Goal: Contribute content: Contribute content

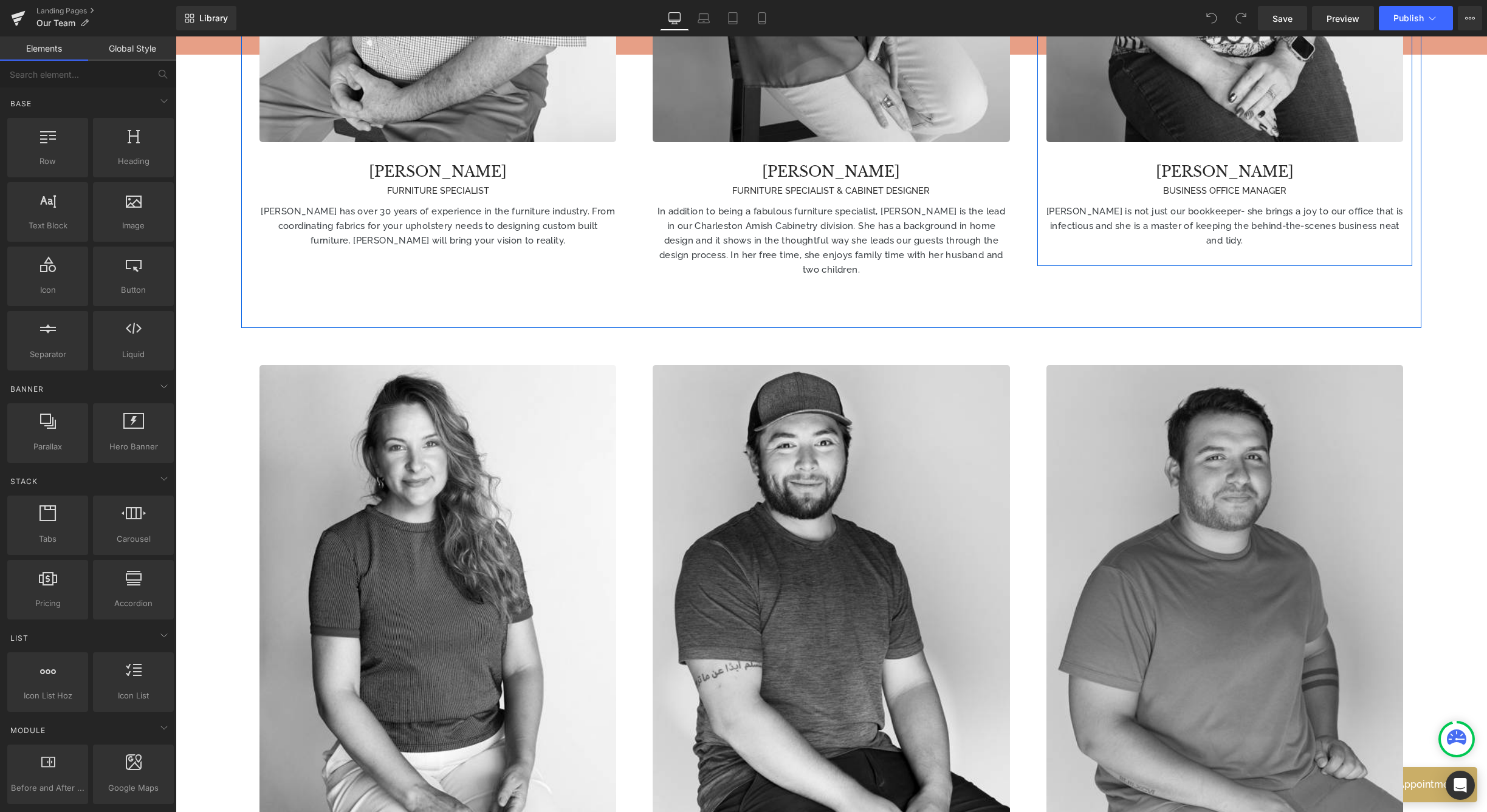
scroll to position [1634, 0]
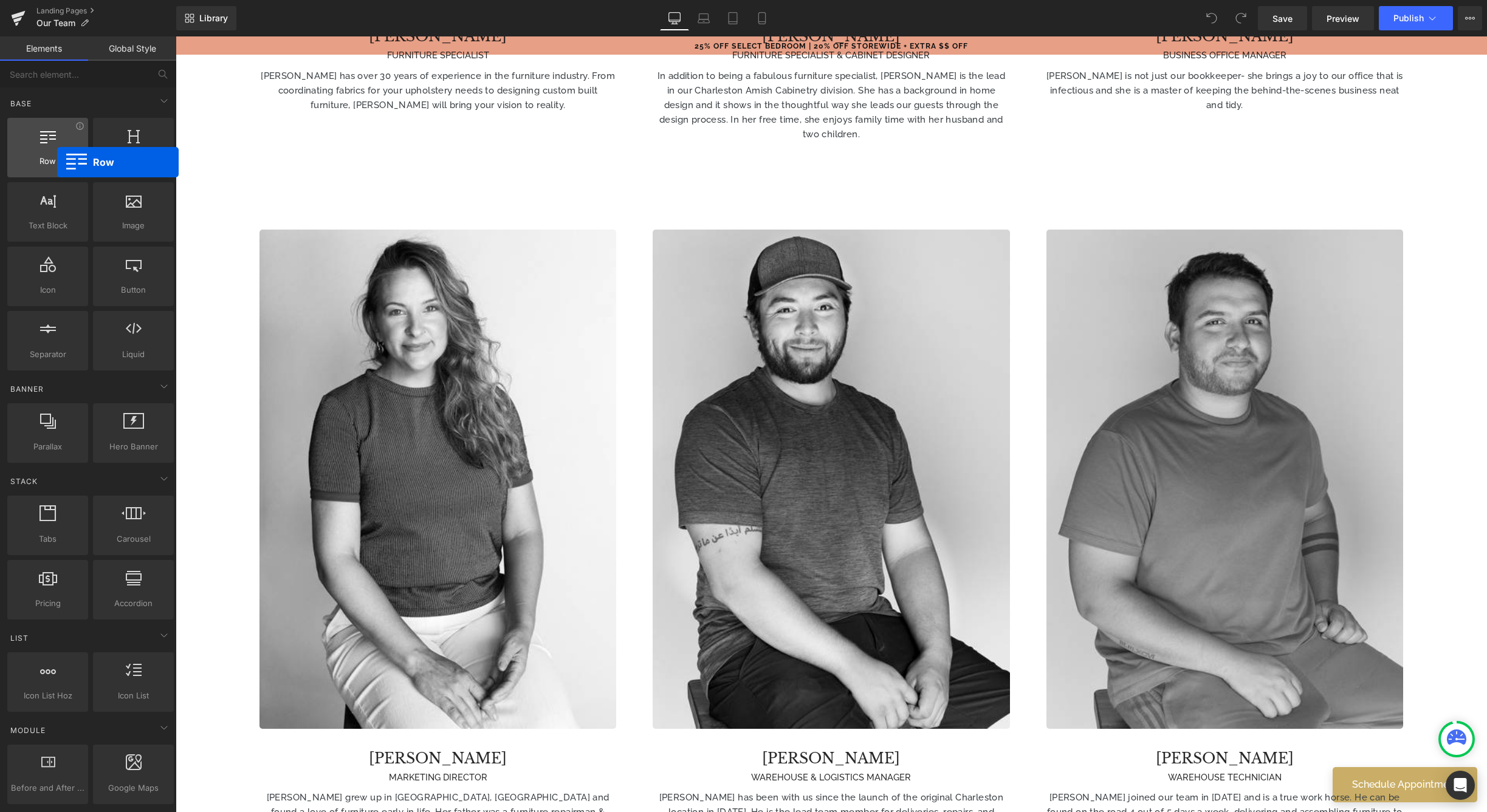
click at [57, 162] on span "Row" at bounding box center [47, 161] width 74 height 13
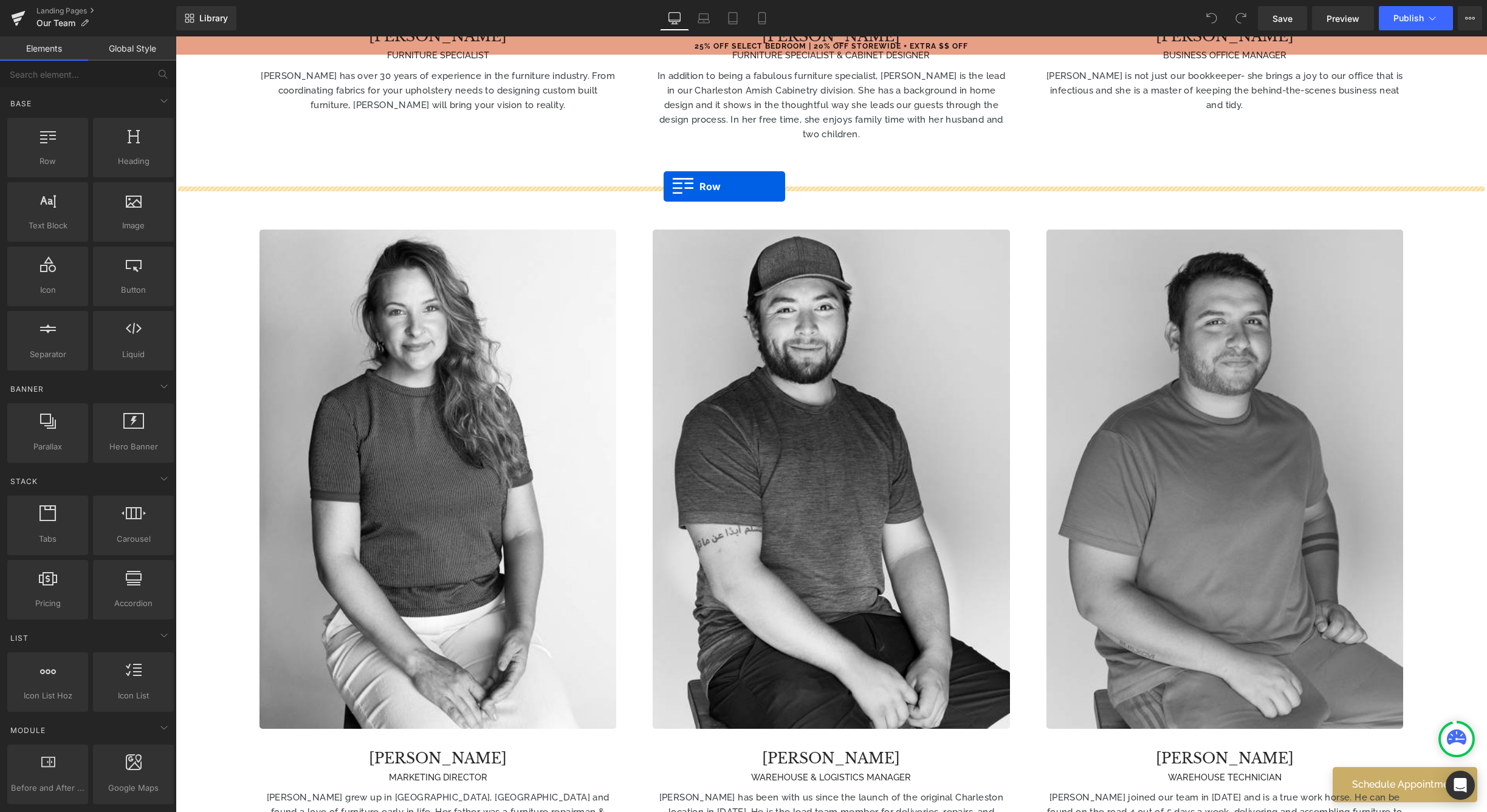
drag, startPoint x: 231, startPoint y: 199, endPoint x: 664, endPoint y: 187, distance: 433.2
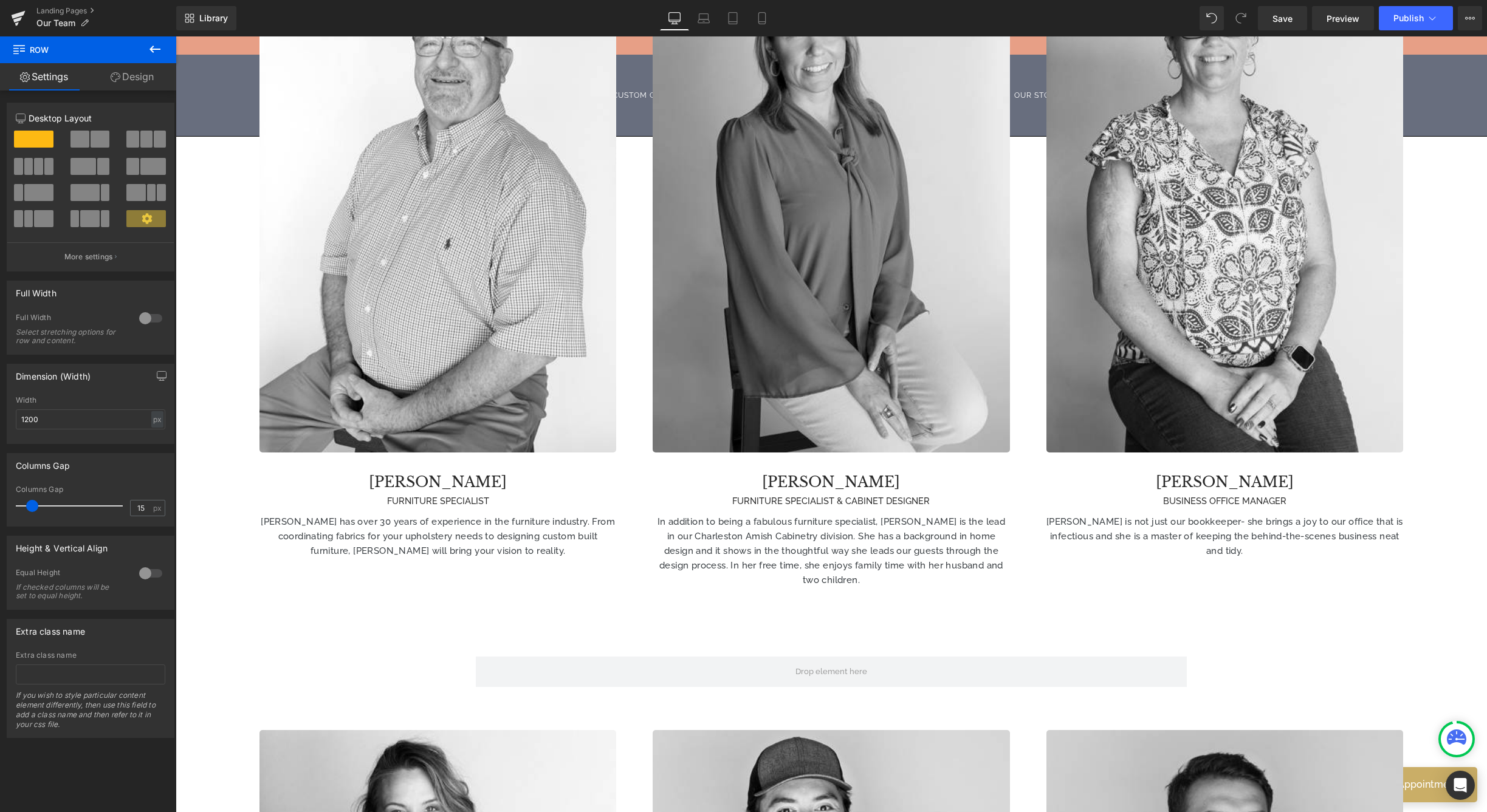
scroll to position [1203, 0]
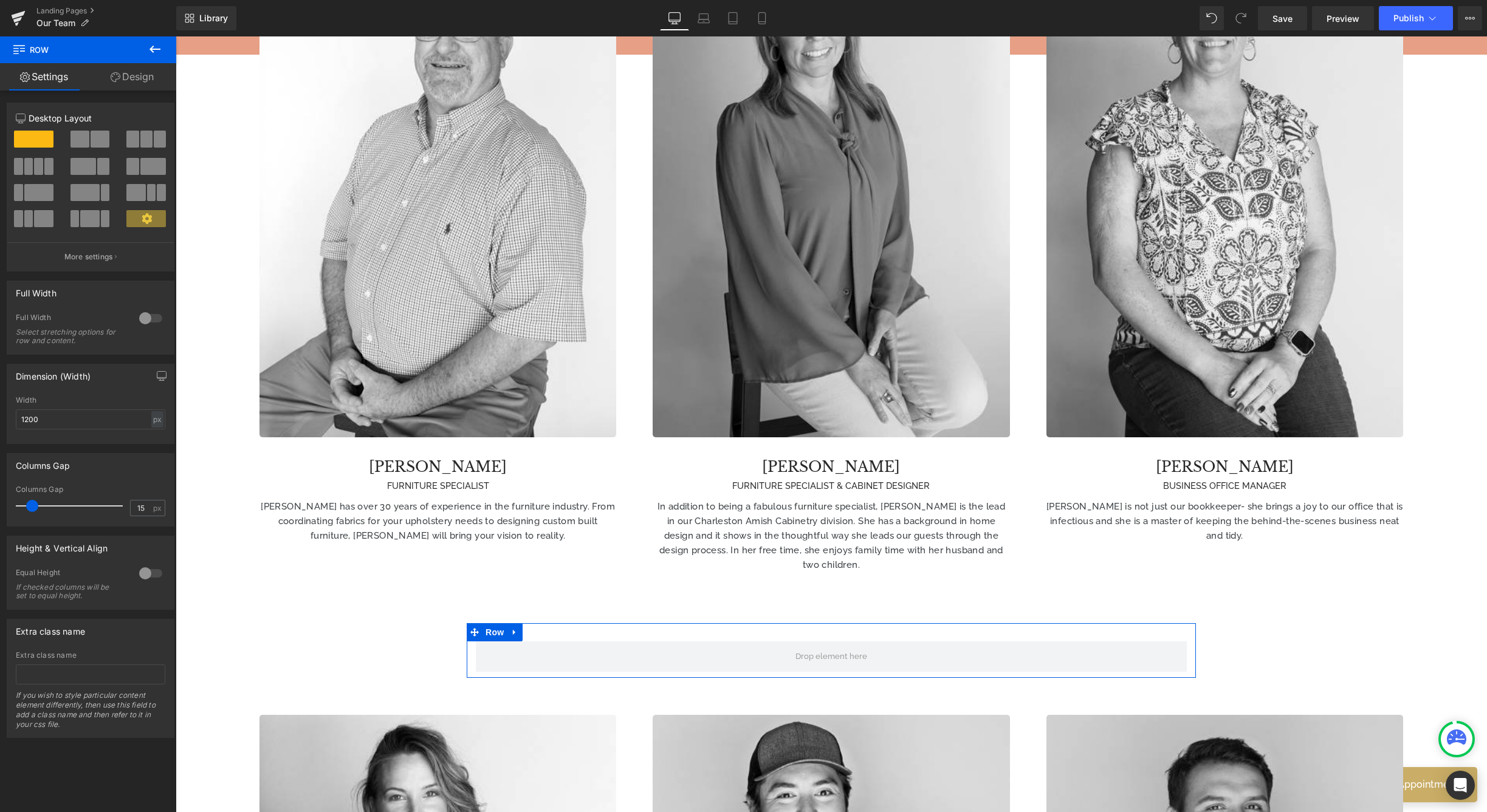
drag, startPoint x: 309, startPoint y: 179, endPoint x: 723, endPoint y: 623, distance: 607.1
drag, startPoint x: 723, startPoint y: 623, endPoint x: 657, endPoint y: 597, distance: 70.9
click at [723, 623] on div "Row" at bounding box center [830, 651] width 729 height 55
click at [148, 137] on span at bounding box center [147, 139] width 12 height 17
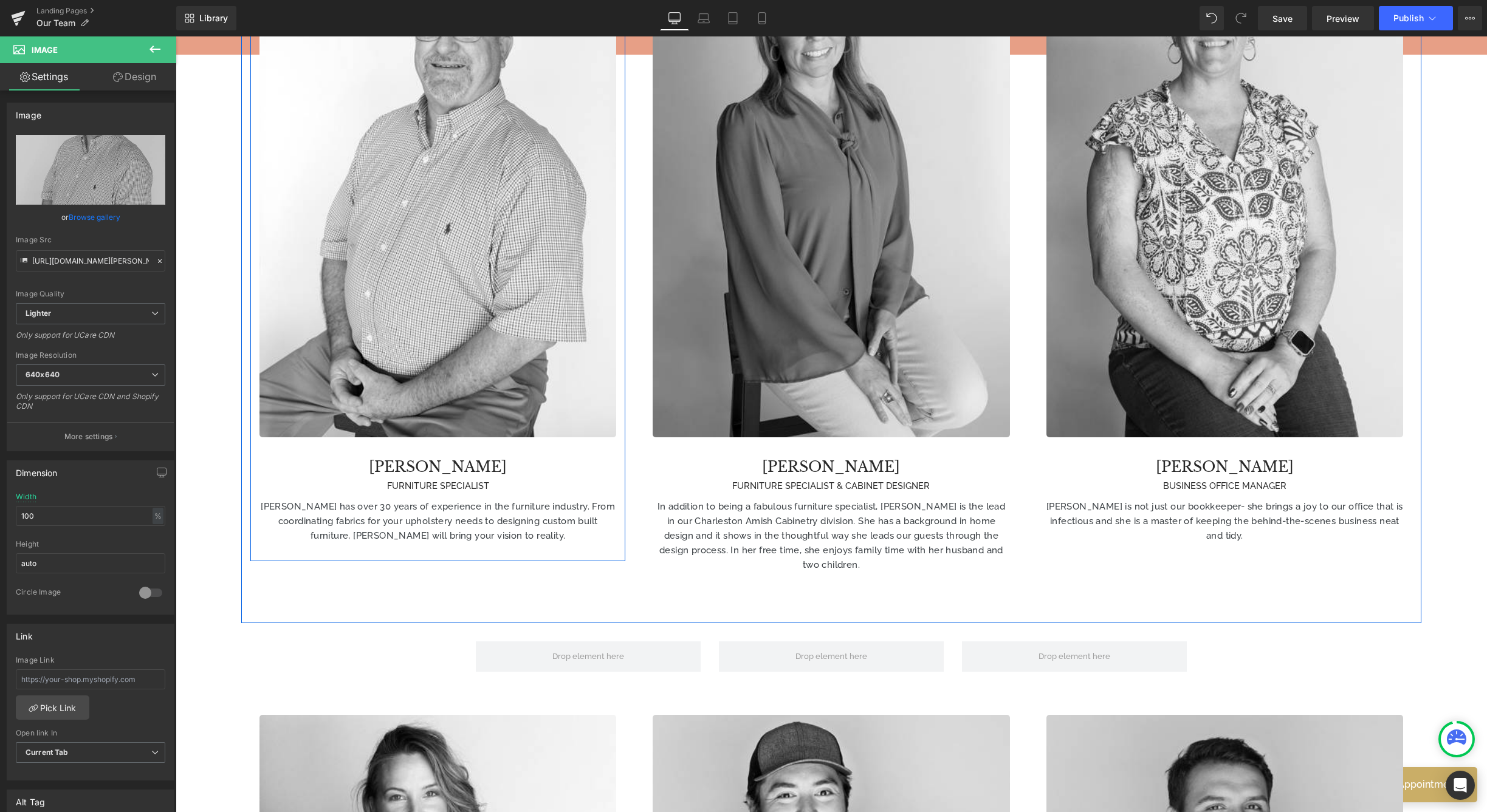
drag, startPoint x: 636, startPoint y: 361, endPoint x: 513, endPoint y: 439, distance: 145.6
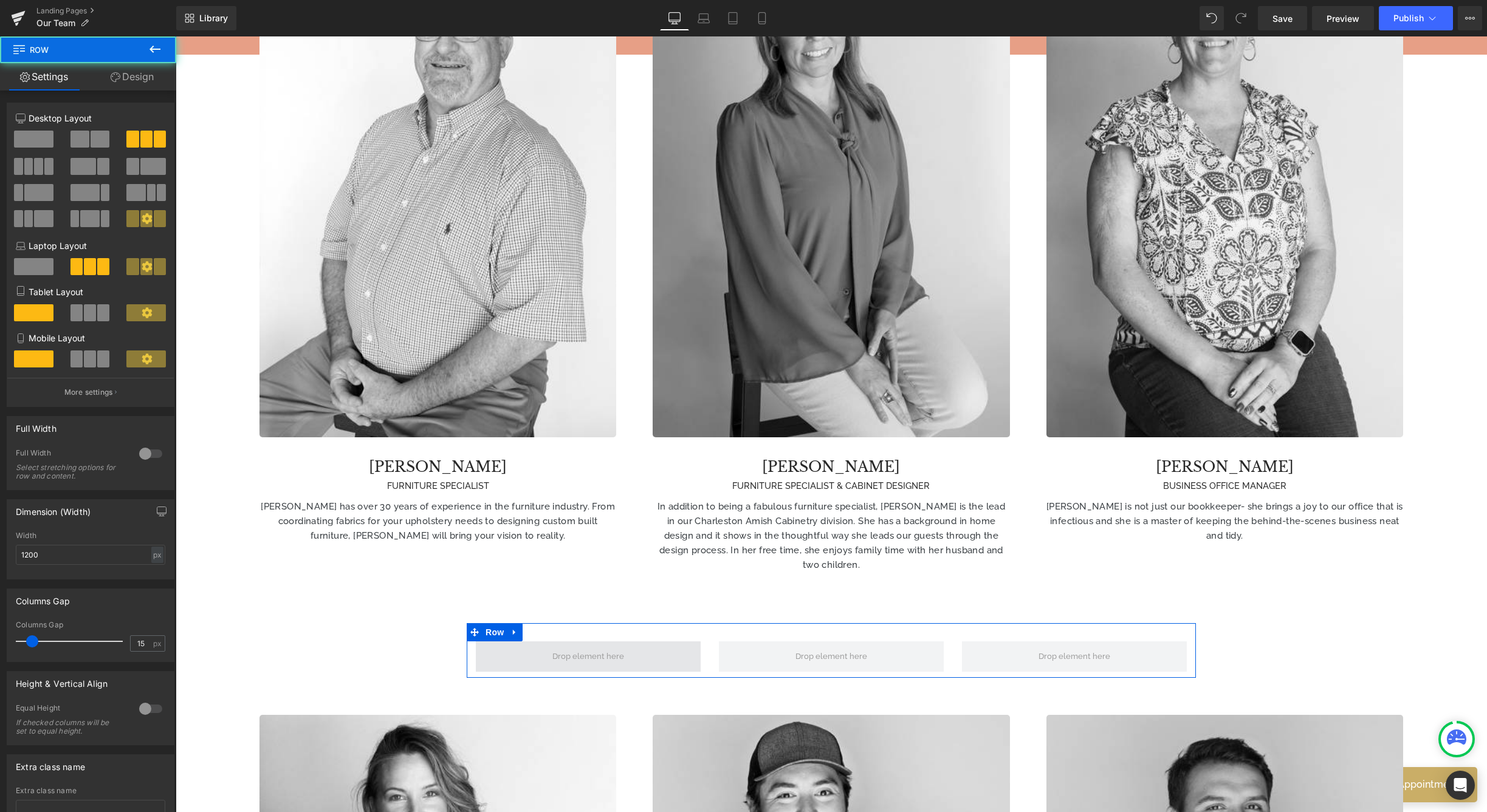
click at [530, 656] on span at bounding box center [588, 656] width 225 height 30
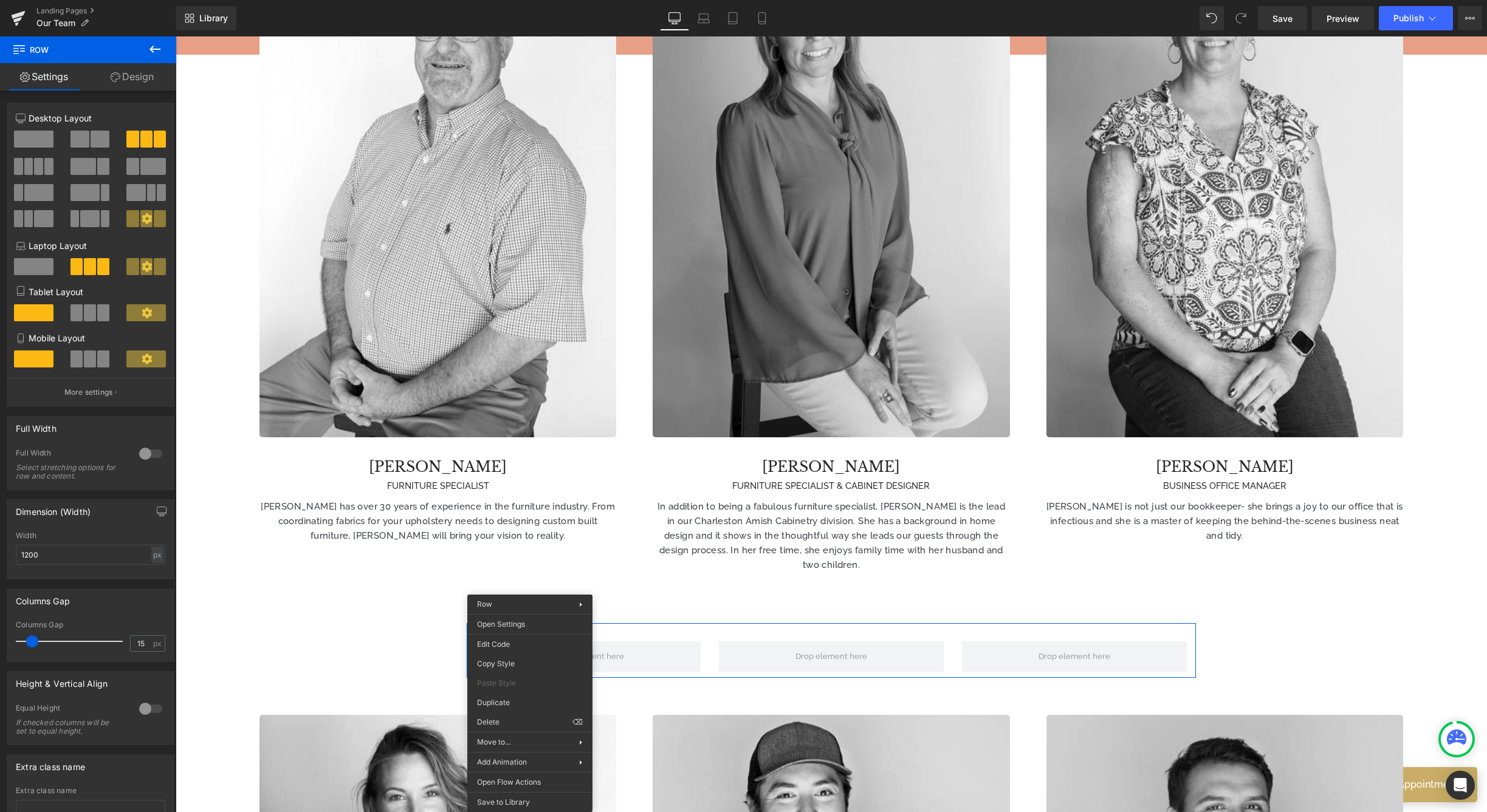
click at [176, 36] on div at bounding box center [176, 36] width 0 height 0
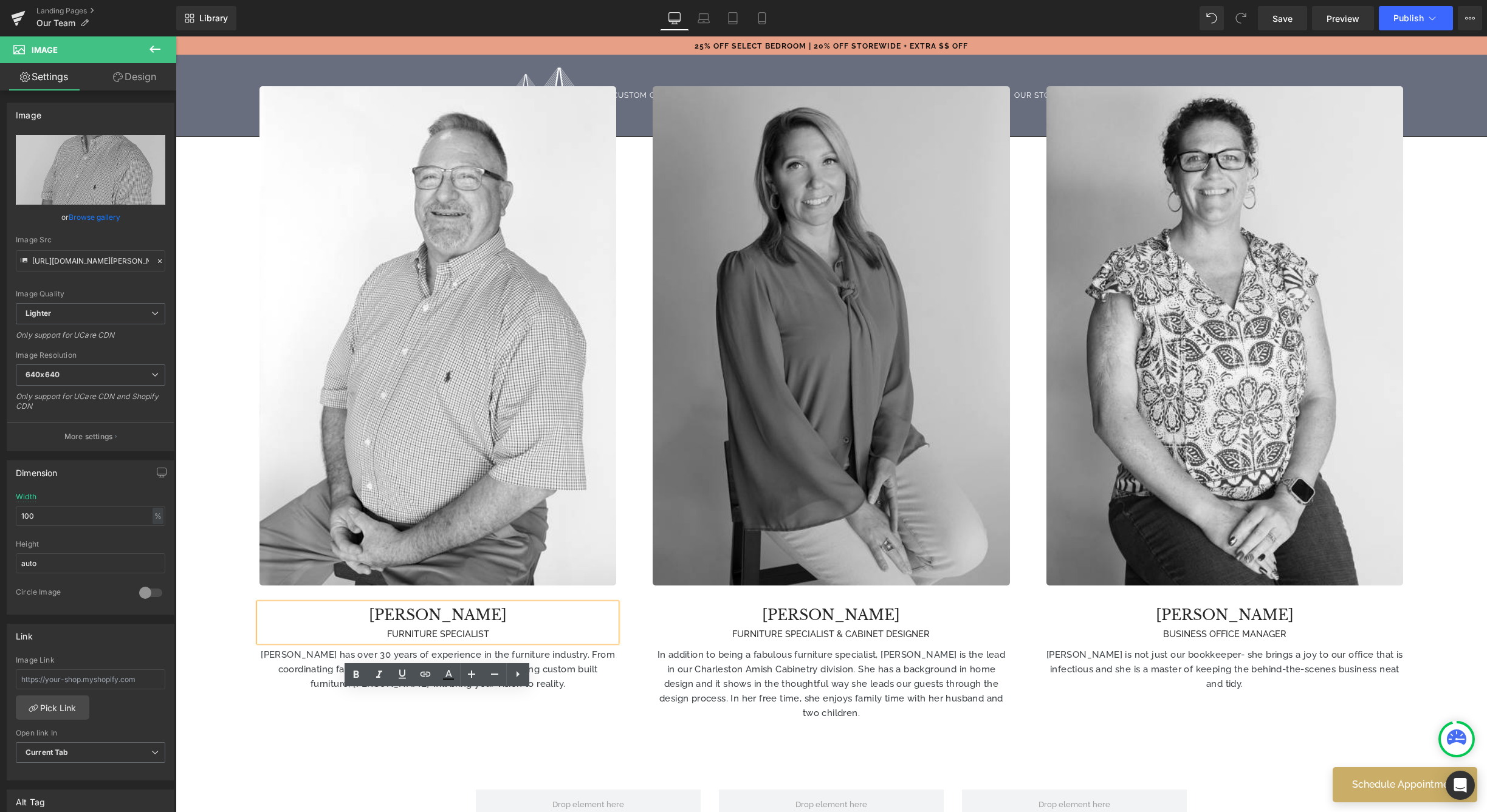
scroll to position [1279, 0]
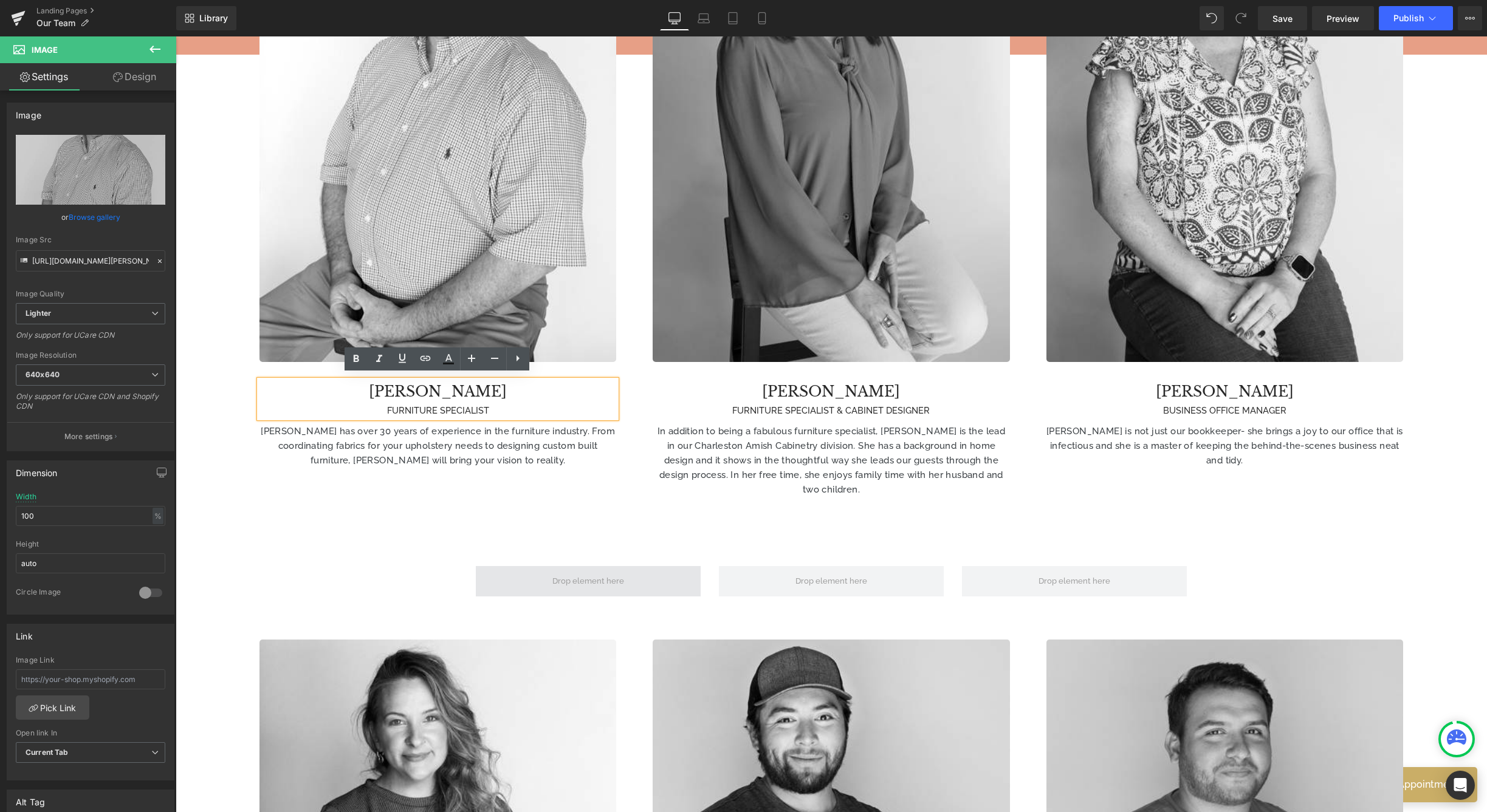
click at [549, 566] on span at bounding box center [588, 581] width 225 height 30
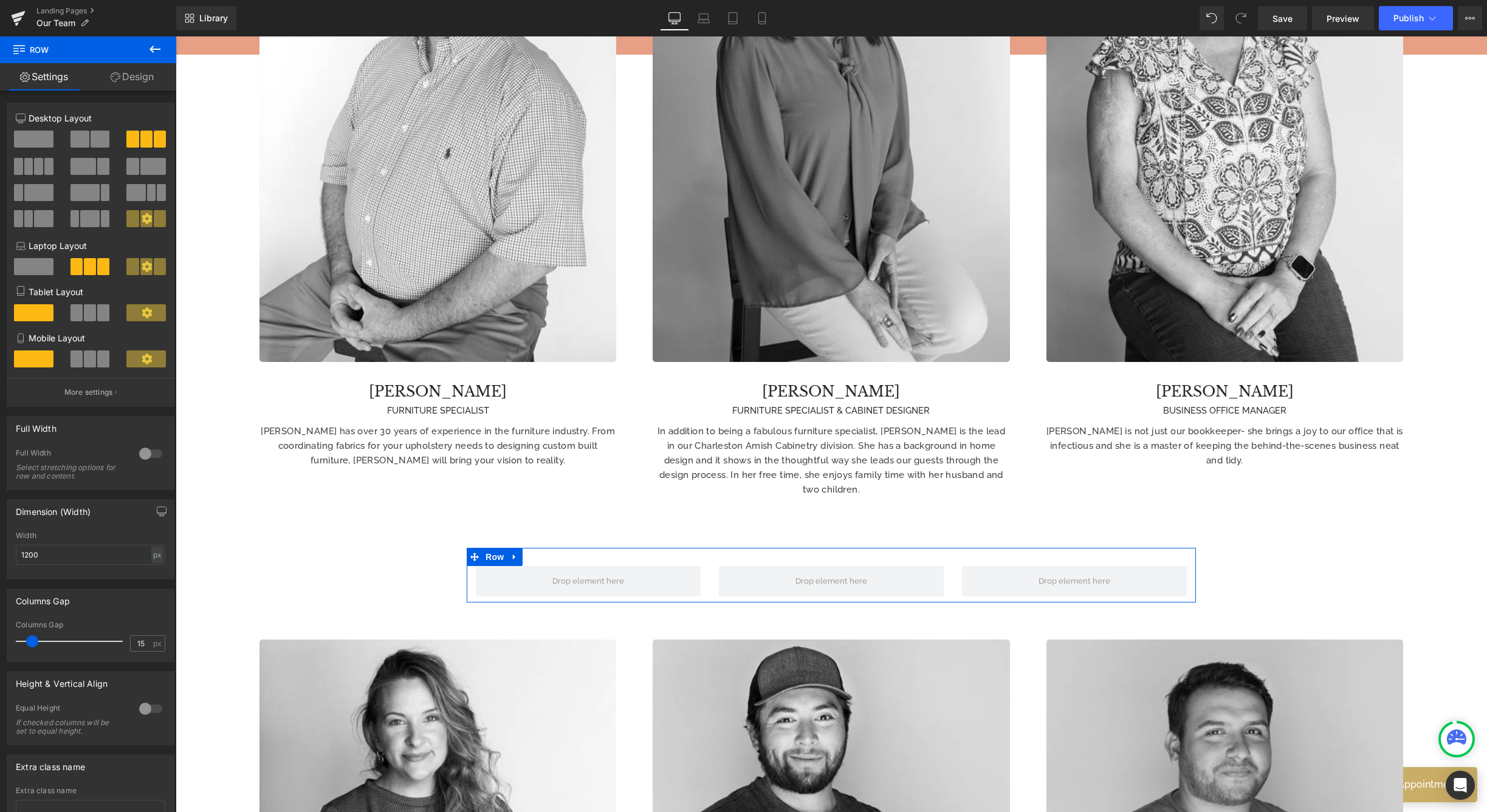
click at [136, 74] on link "Design" at bounding box center [133, 77] width 89 height 28
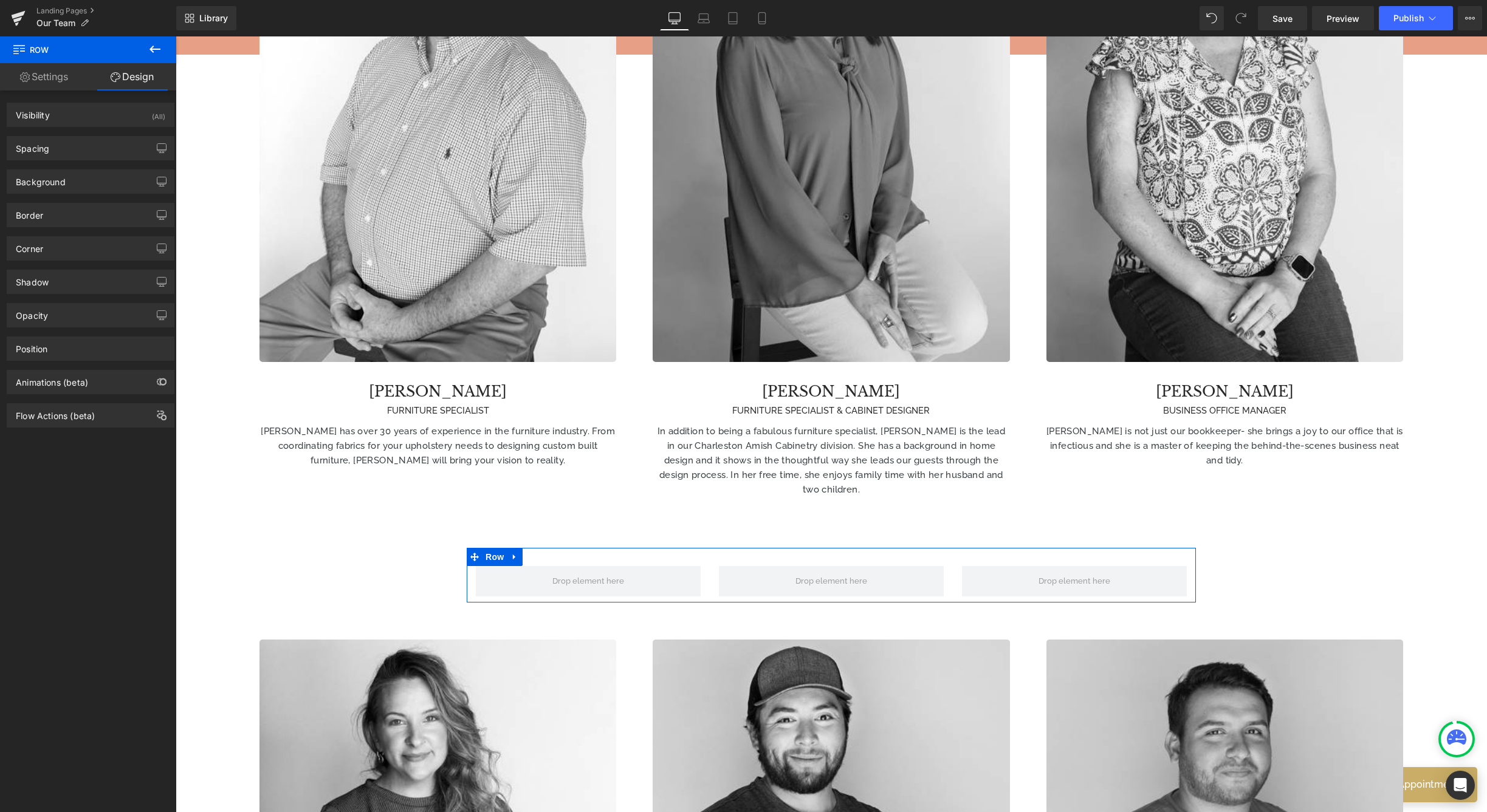
click at [50, 72] on link "Settings" at bounding box center [44, 77] width 89 height 28
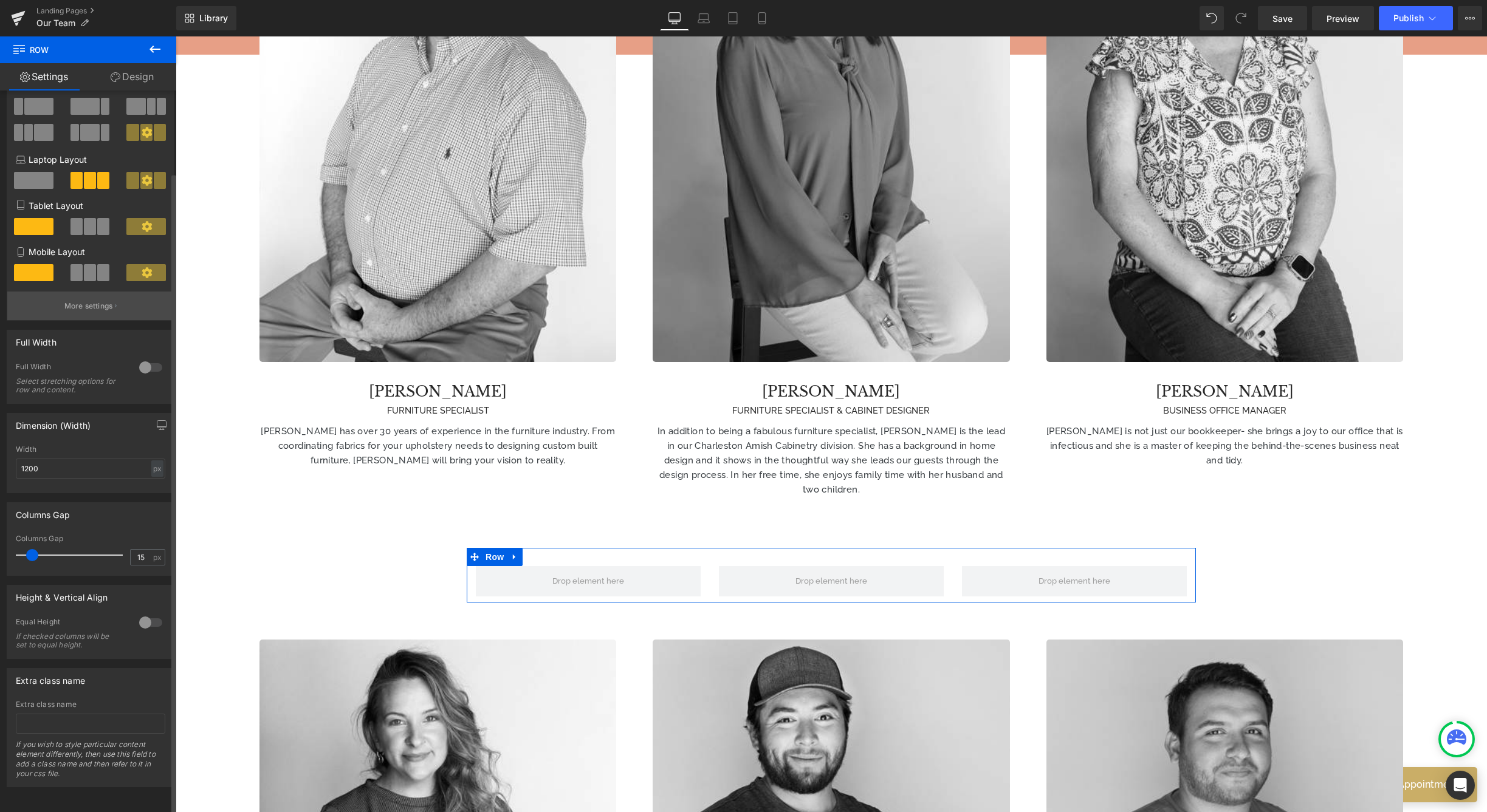
scroll to position [0, 0]
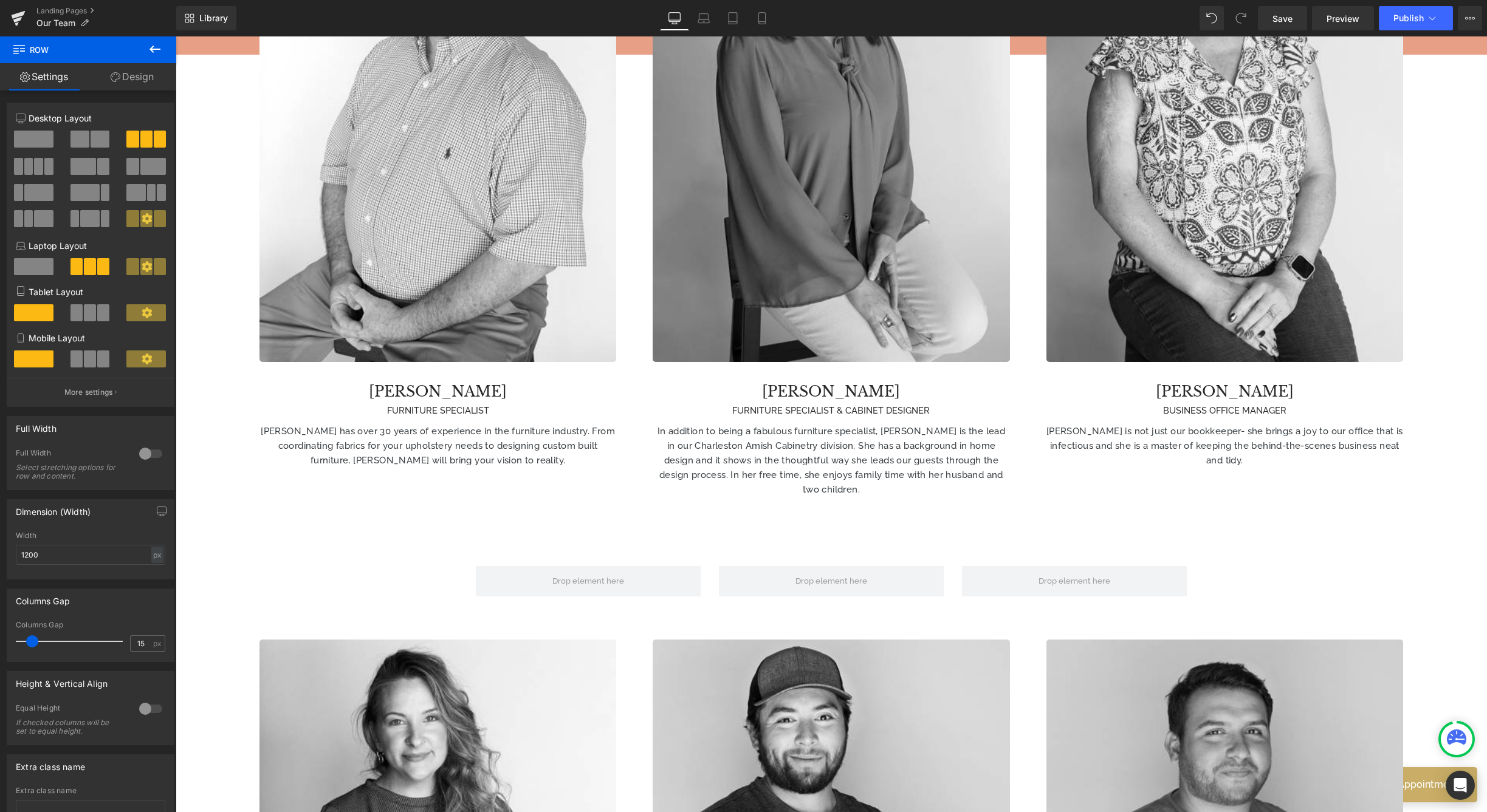
click at [155, 45] on icon at bounding box center [154, 49] width 15 height 15
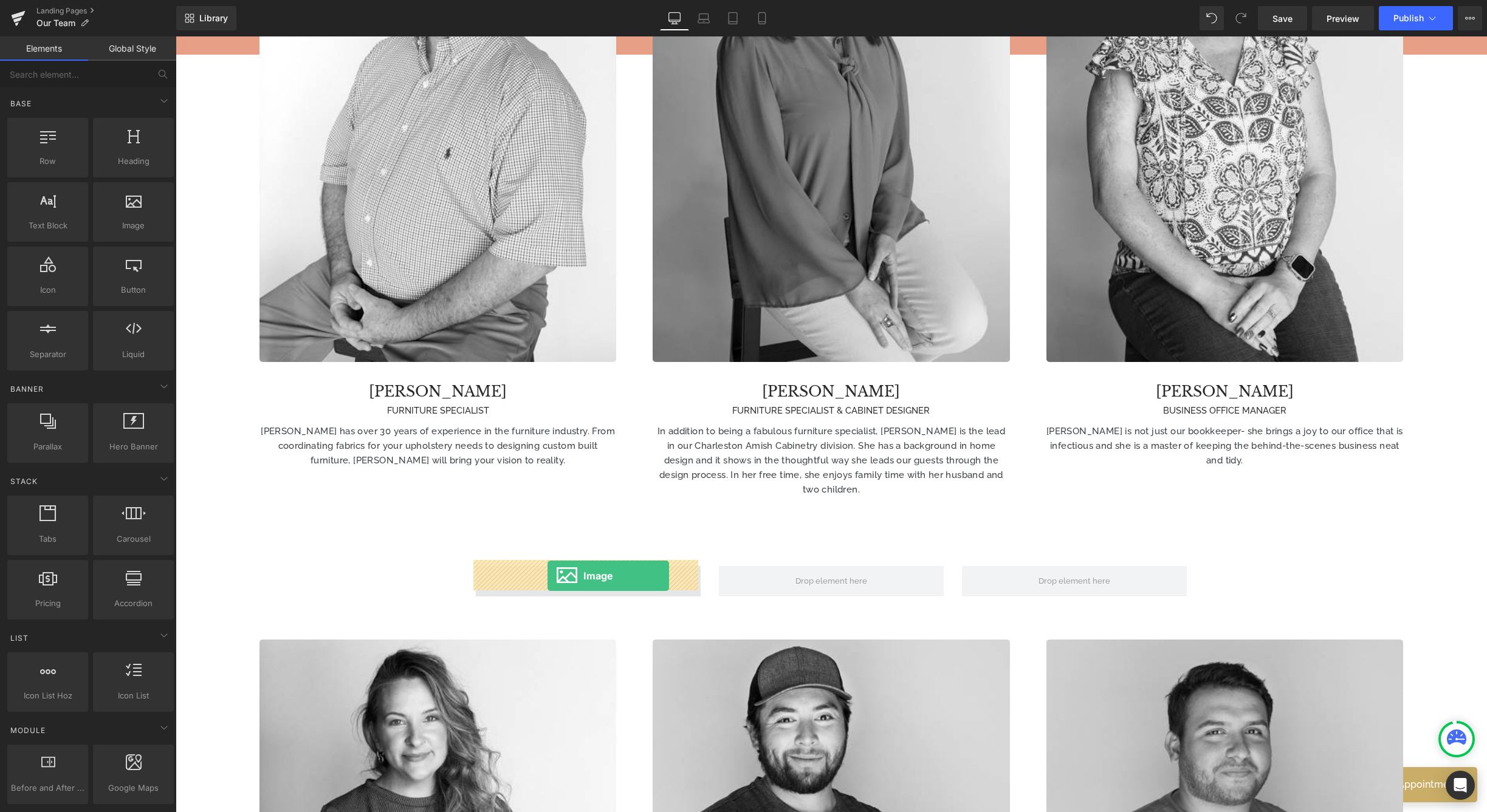
drag, startPoint x: 294, startPoint y: 227, endPoint x: 548, endPoint y: 576, distance: 431.6
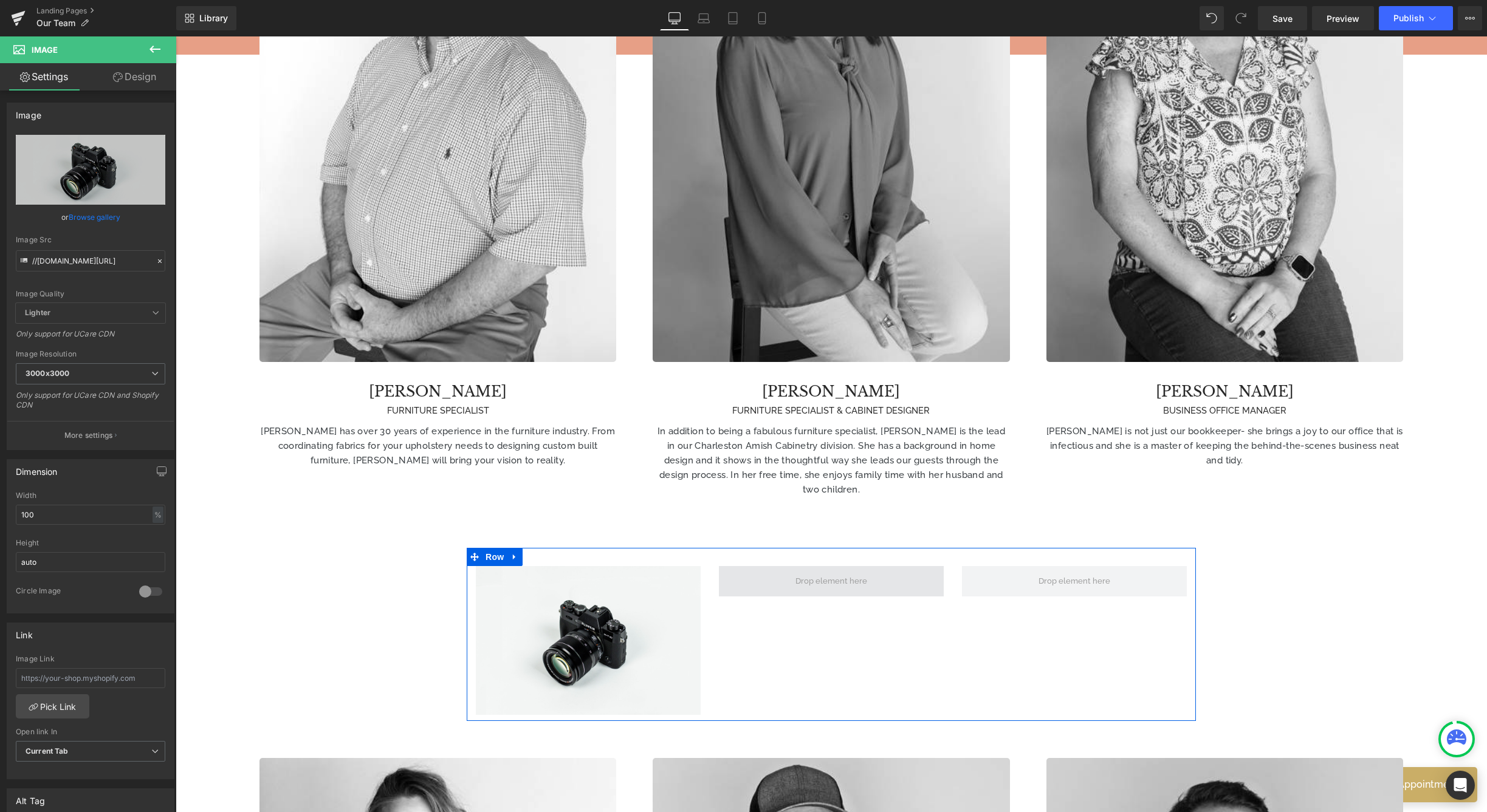
click at [789, 570] on span at bounding box center [831, 581] width 225 height 30
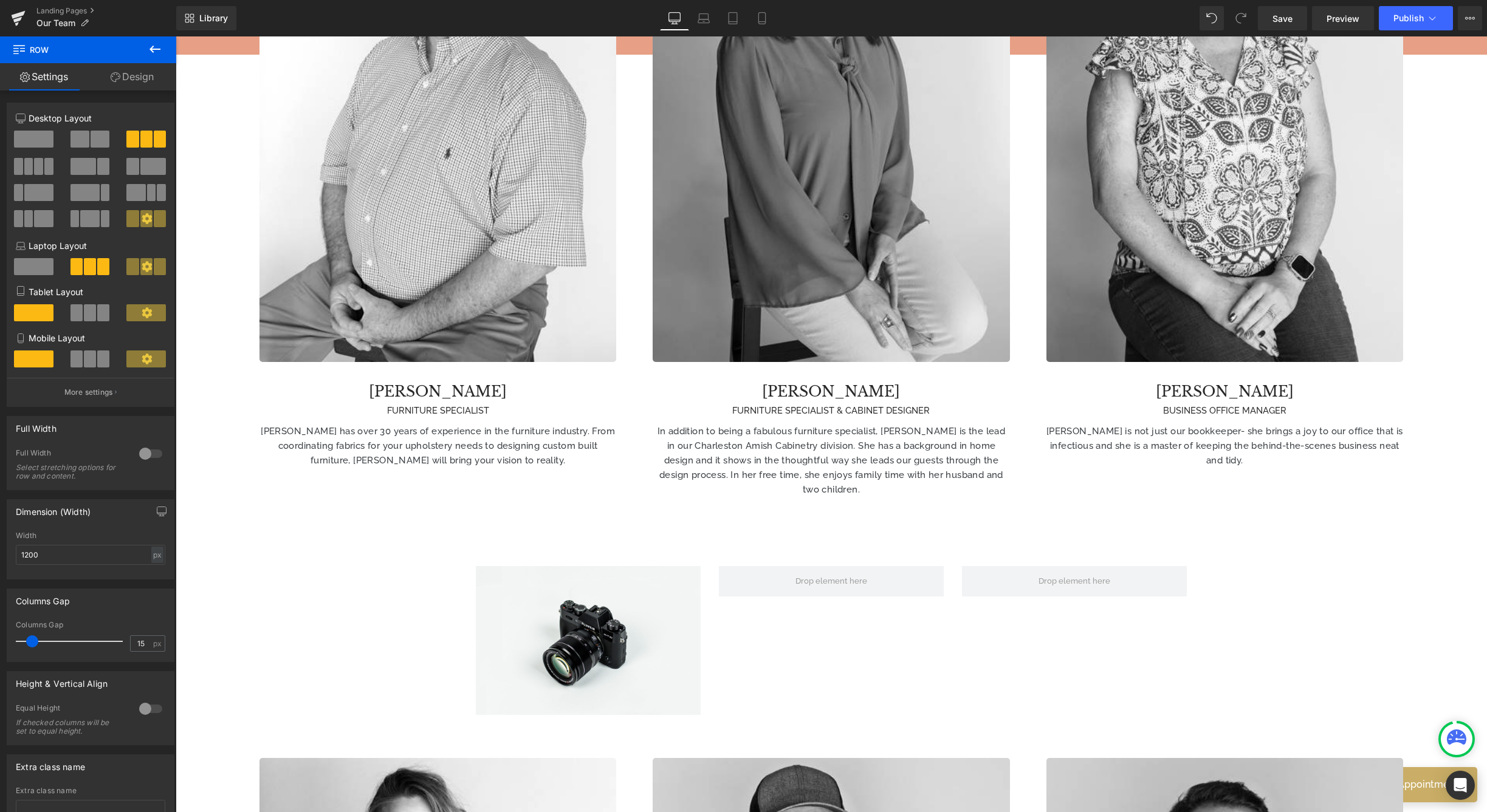
click at [156, 51] on icon at bounding box center [154, 49] width 15 height 15
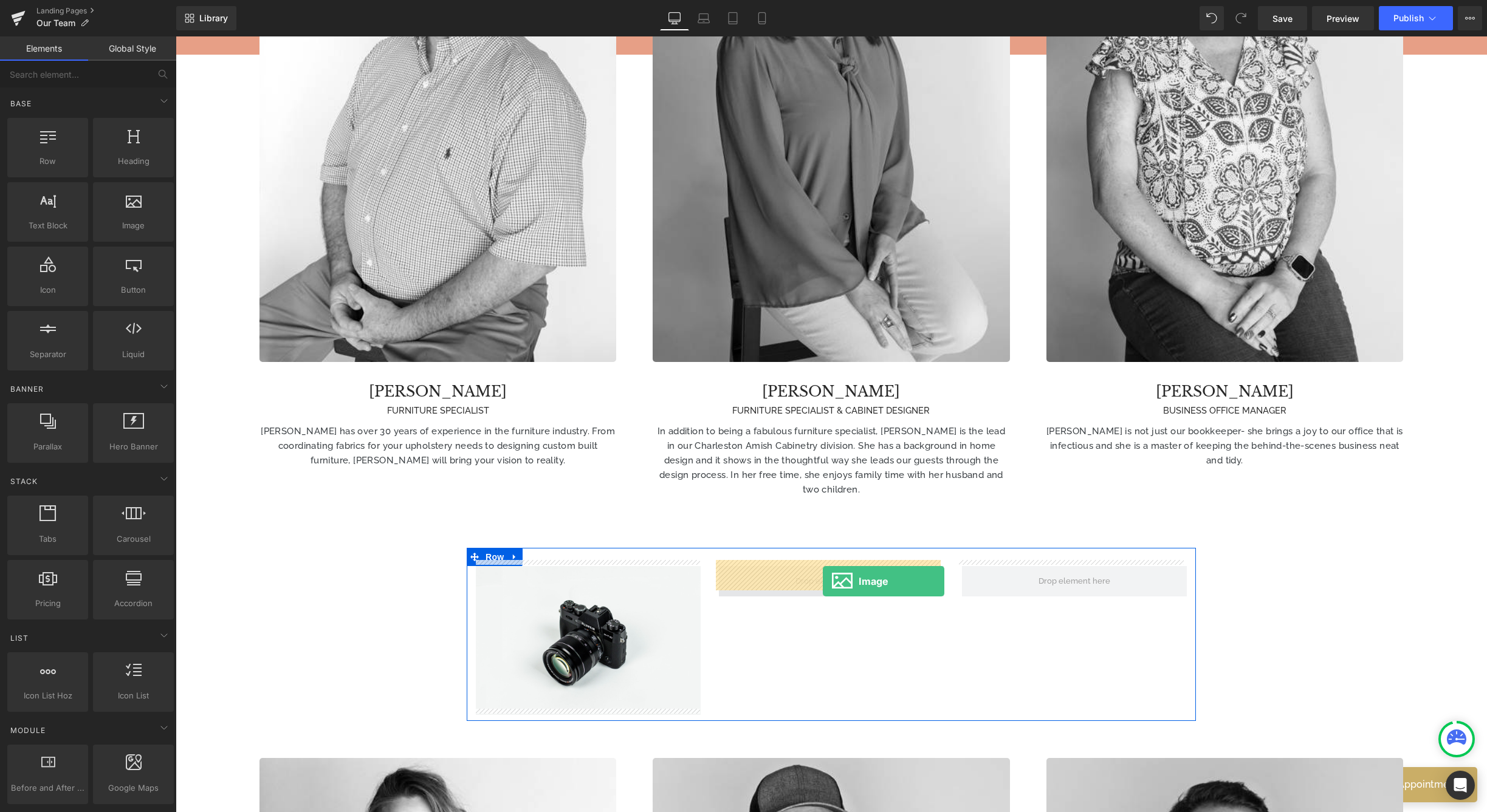
drag, startPoint x: 334, startPoint y: 257, endPoint x: 822, endPoint y: 581, distance: 585.8
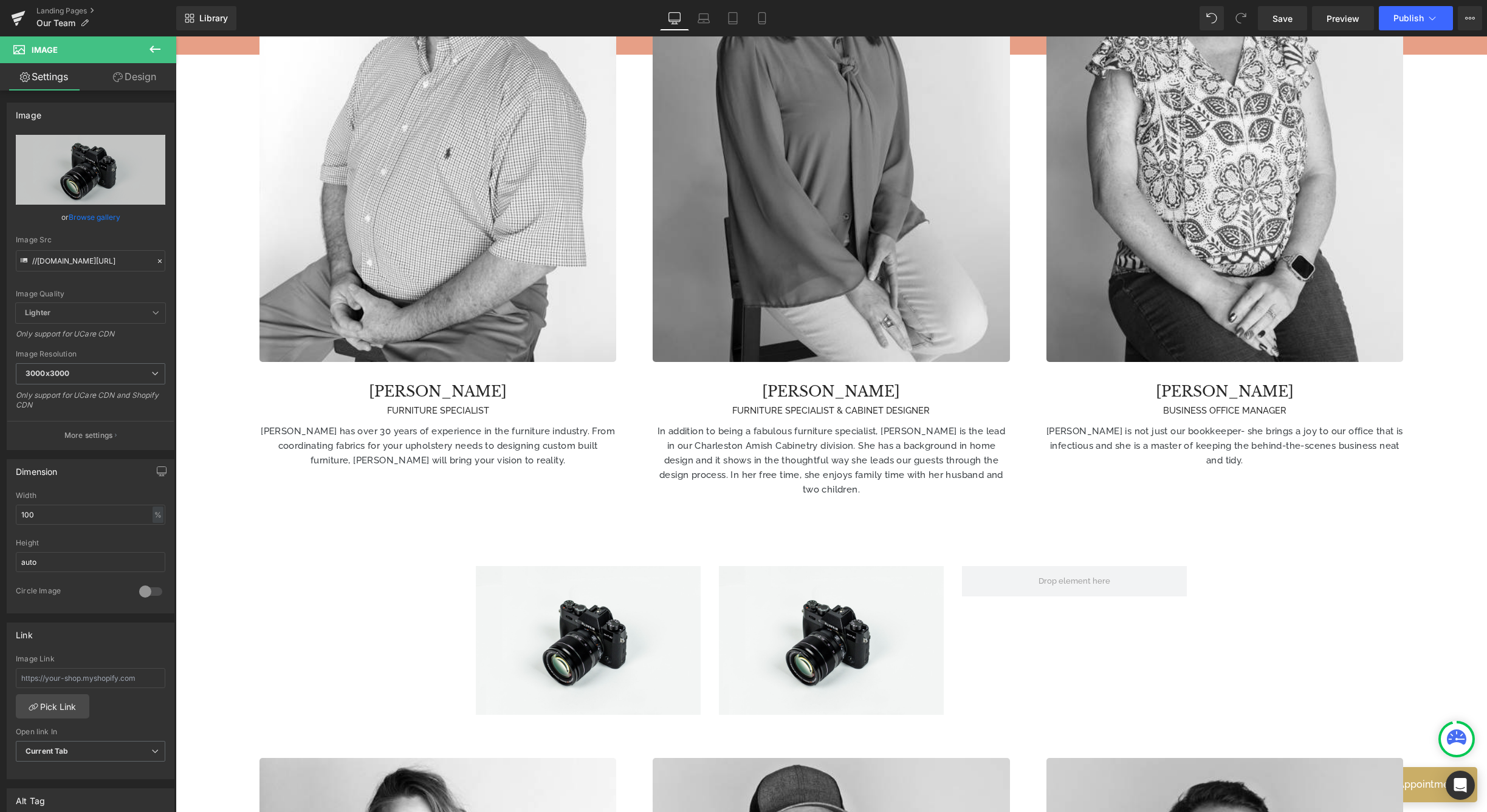
click at [153, 45] on icon at bounding box center [154, 49] width 15 height 15
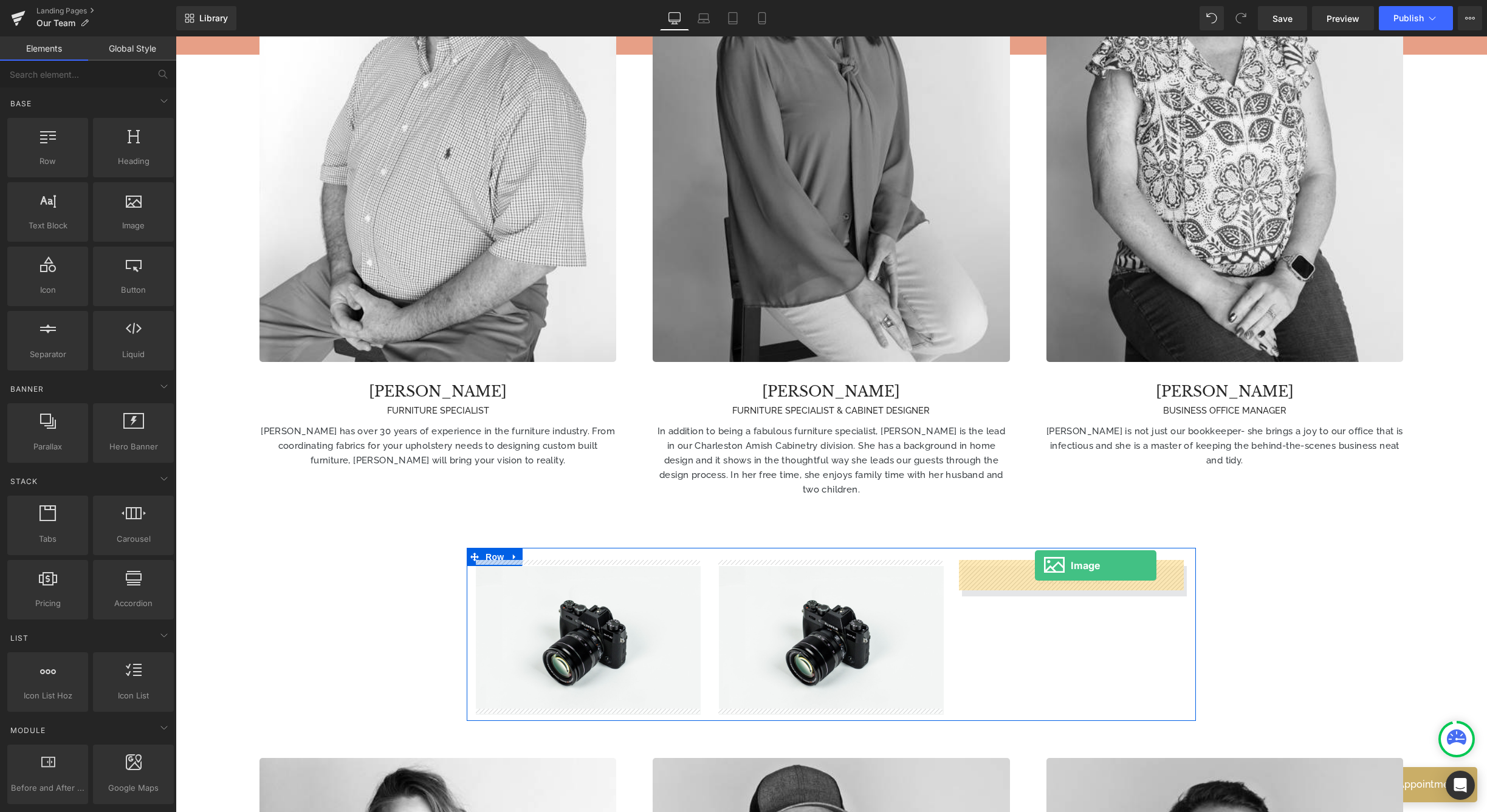
drag, startPoint x: 297, startPoint y: 230, endPoint x: 1034, endPoint y: 566, distance: 810.0
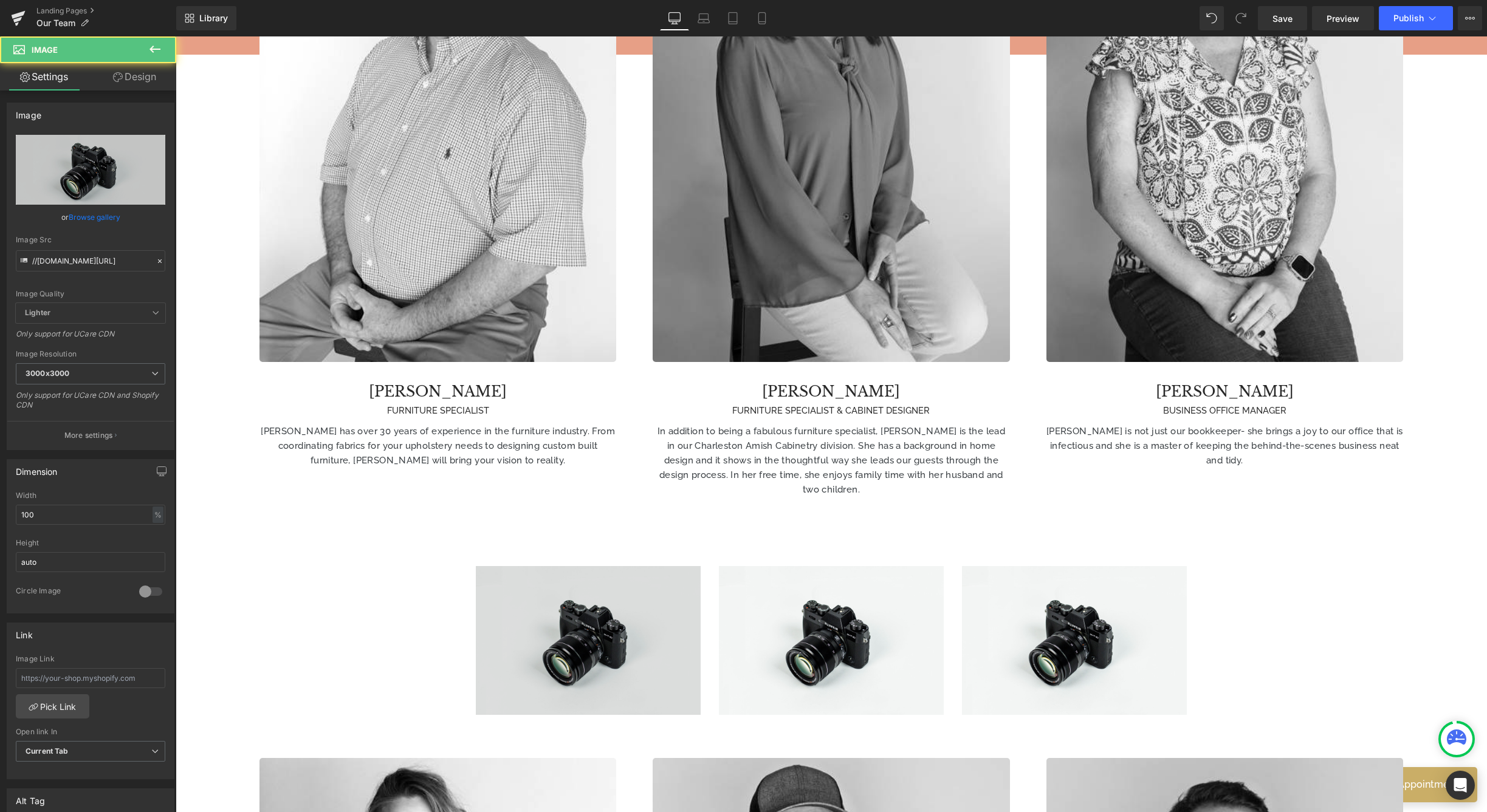
click at [594, 653] on img at bounding box center [588, 640] width 225 height 148
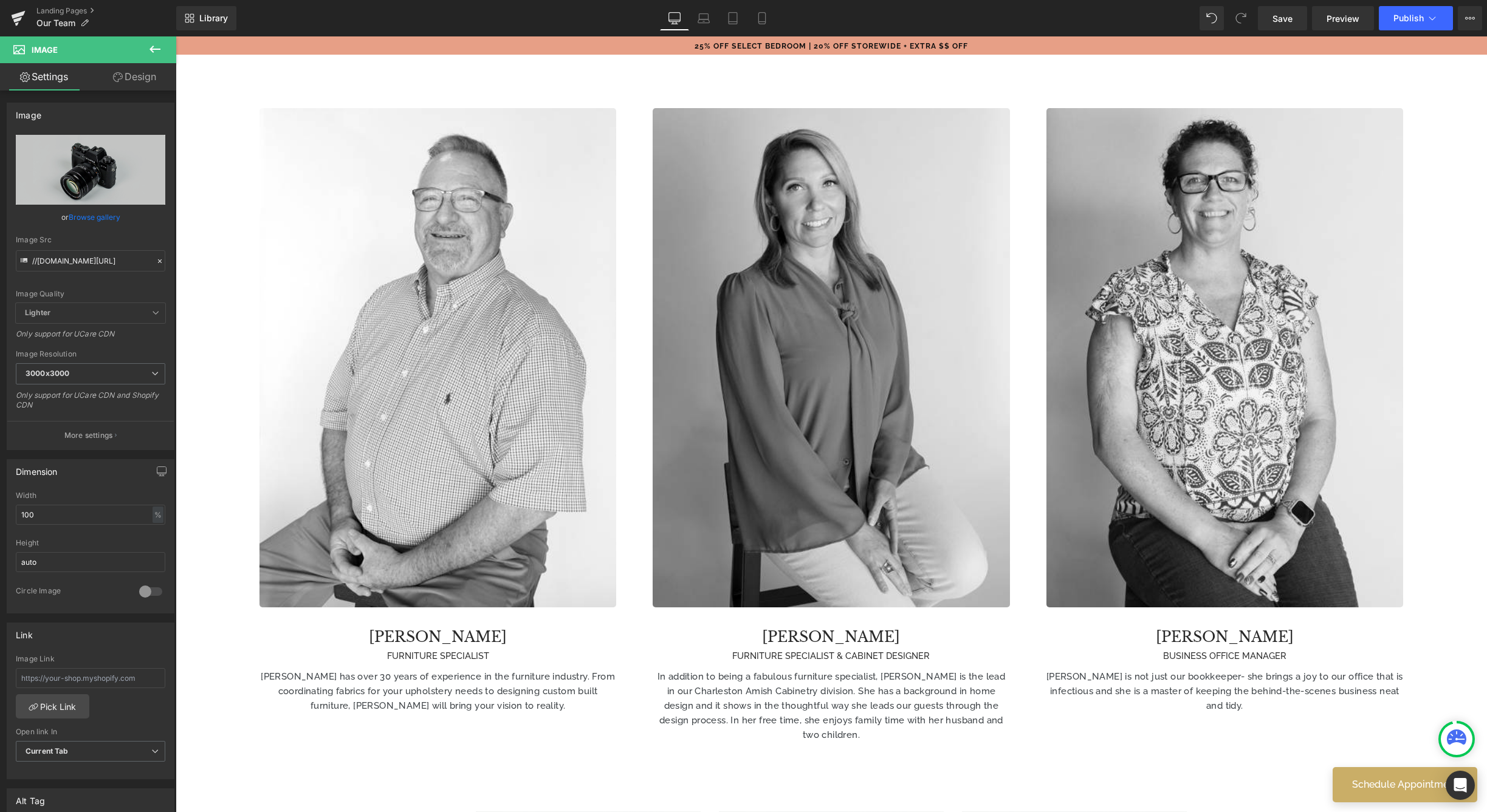
scroll to position [1286, 0]
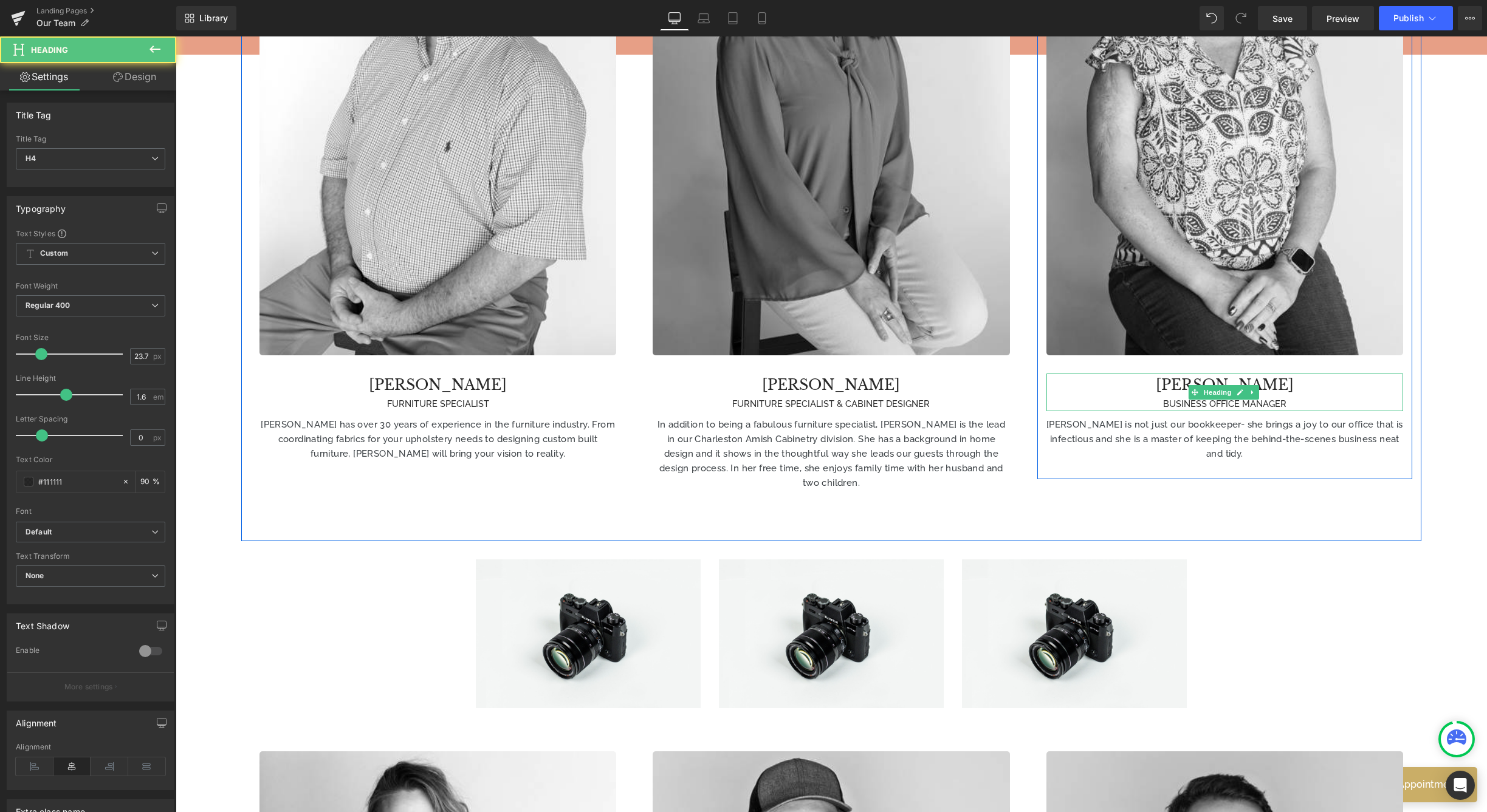
click at [1162, 404] on div "[PERSON_NAME] BUSINESS OFFICE MANAGER Heading" at bounding box center [1224, 392] width 357 height 37
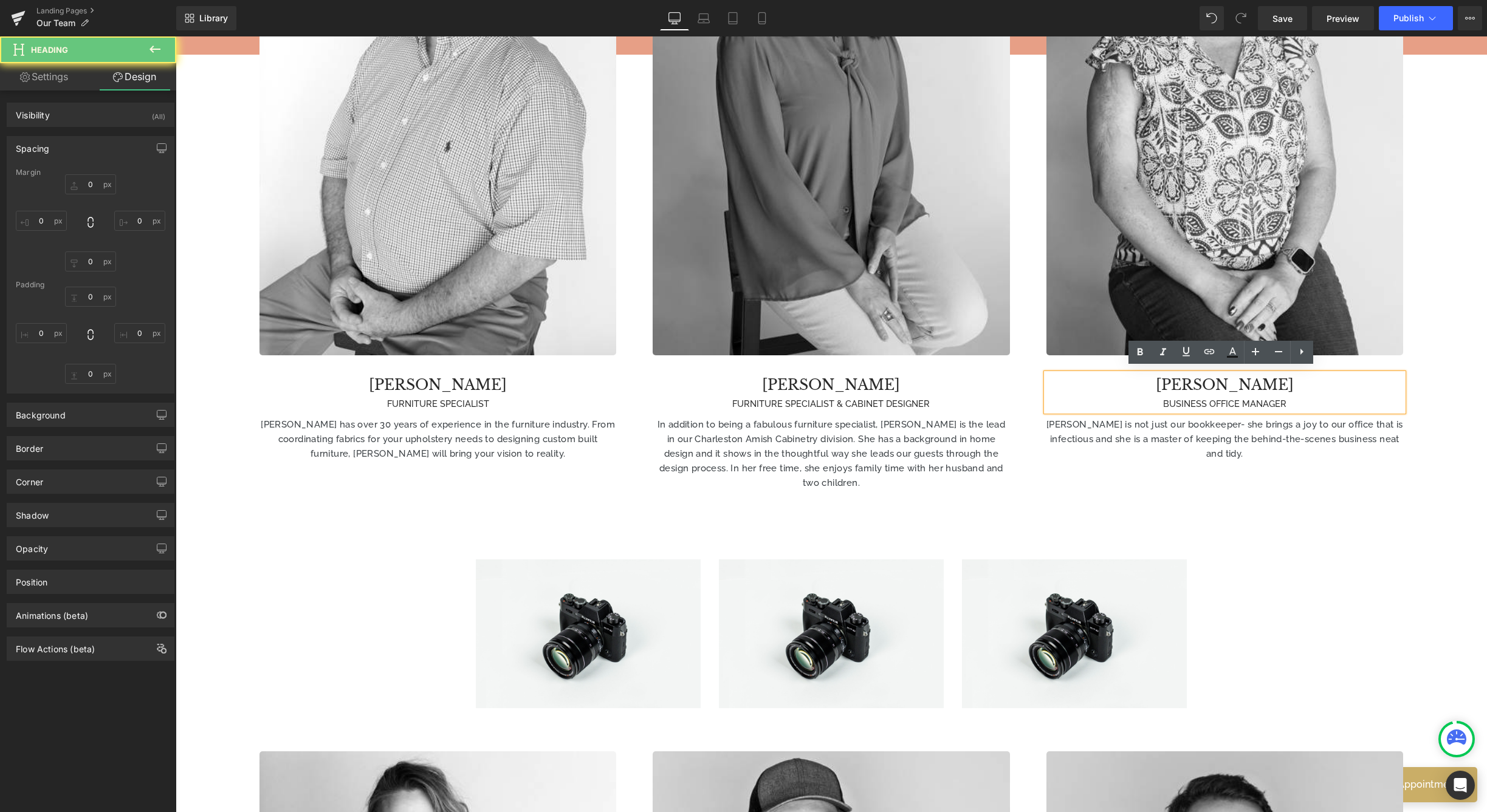
type input "30"
type input "0"
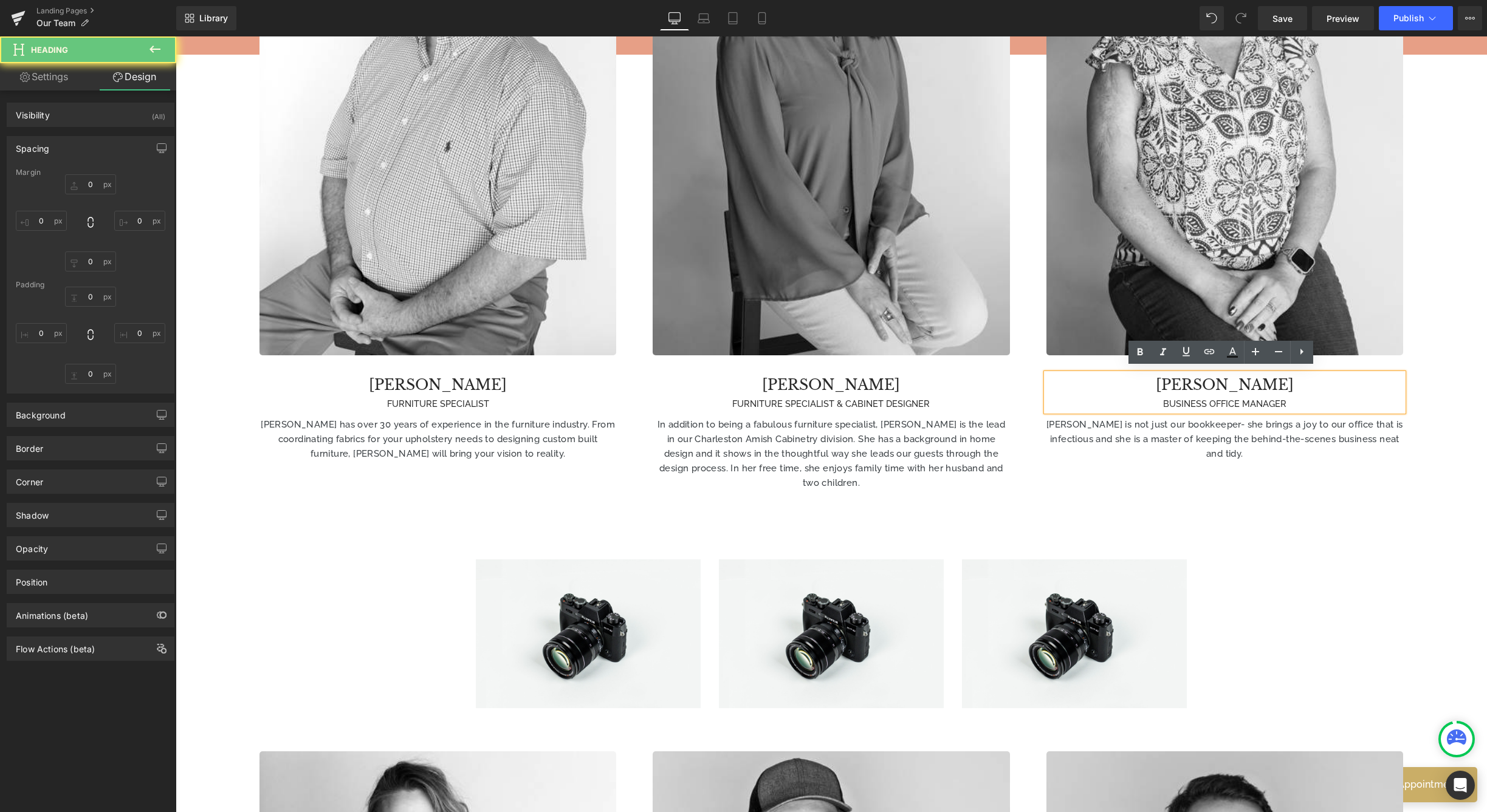
type input "0"
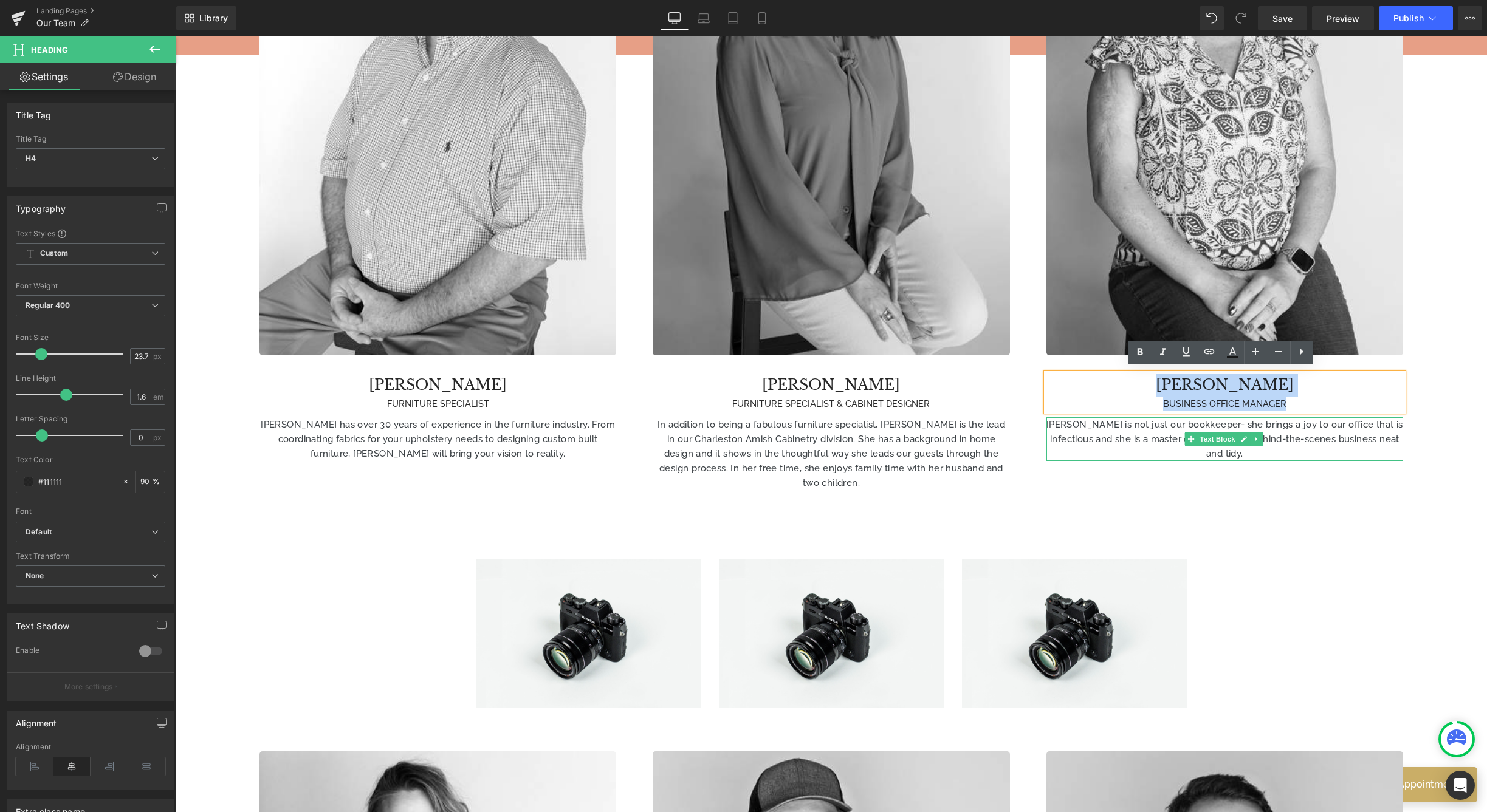
drag, startPoint x: 1163, startPoint y: 377, endPoint x: 1385, endPoint y: 444, distance: 231.9
click at [1385, 444] on div "Image [PERSON_NAME] BUSINESS OFFICE MANAGER Heading [PERSON_NAME] is not just o…" at bounding box center [1224, 158] width 375 height 605
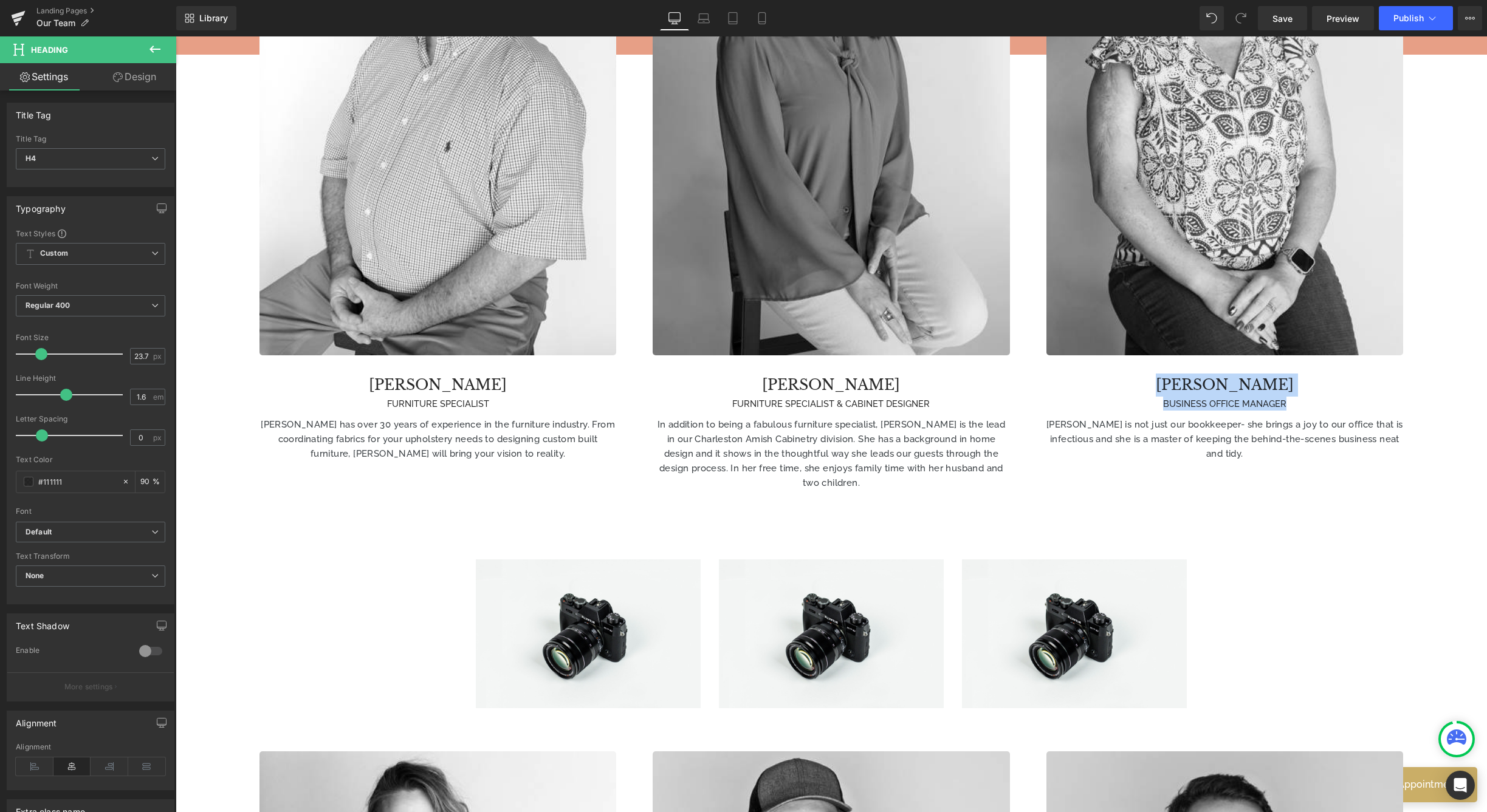
copy div "[PERSON_NAME] BUSINESS OFFICE MANAGER"
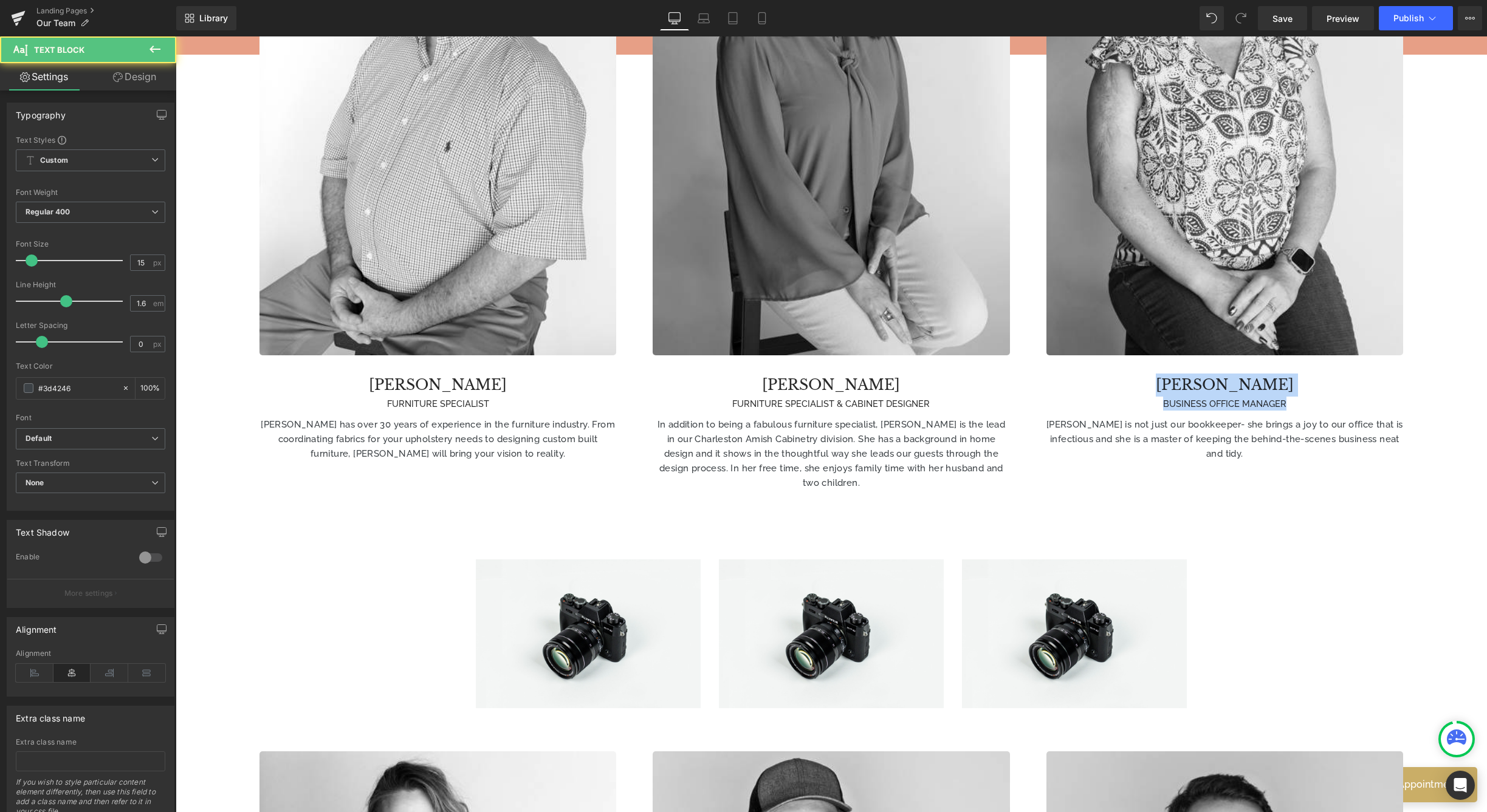
click at [1146, 427] on p "[PERSON_NAME] is not just our bookkeeper- she brings a joy to our office that i…" at bounding box center [1224, 438] width 357 height 43
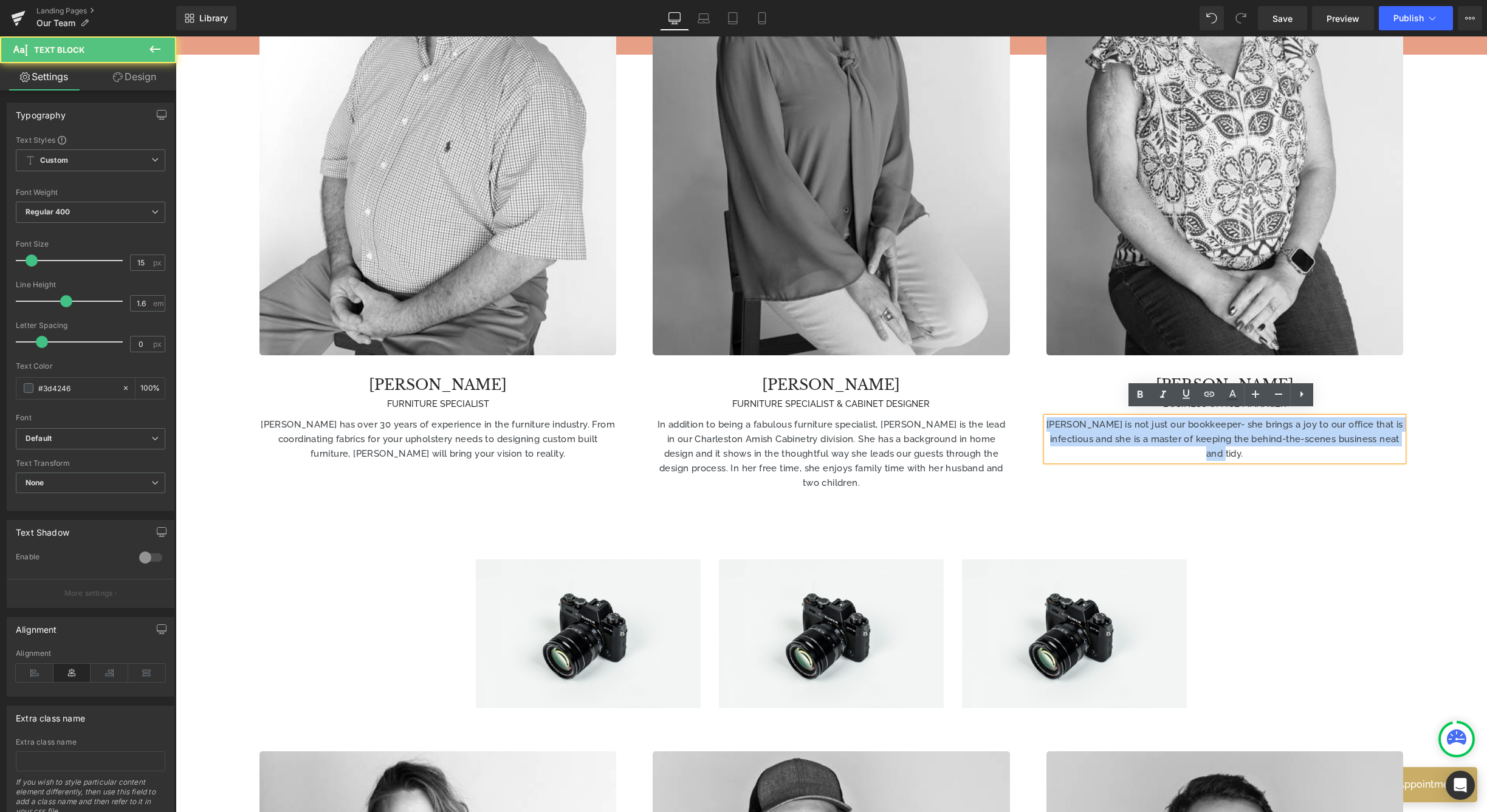
drag, startPoint x: 1071, startPoint y: 417, endPoint x: 1282, endPoint y: 491, distance: 223.6
click at [1282, 491] on div "Image [PERSON_NAME] FURNITURE SPECIALIST Heading [PERSON_NAME] has over 30 year…" at bounding box center [831, 180] width 1180 height 723
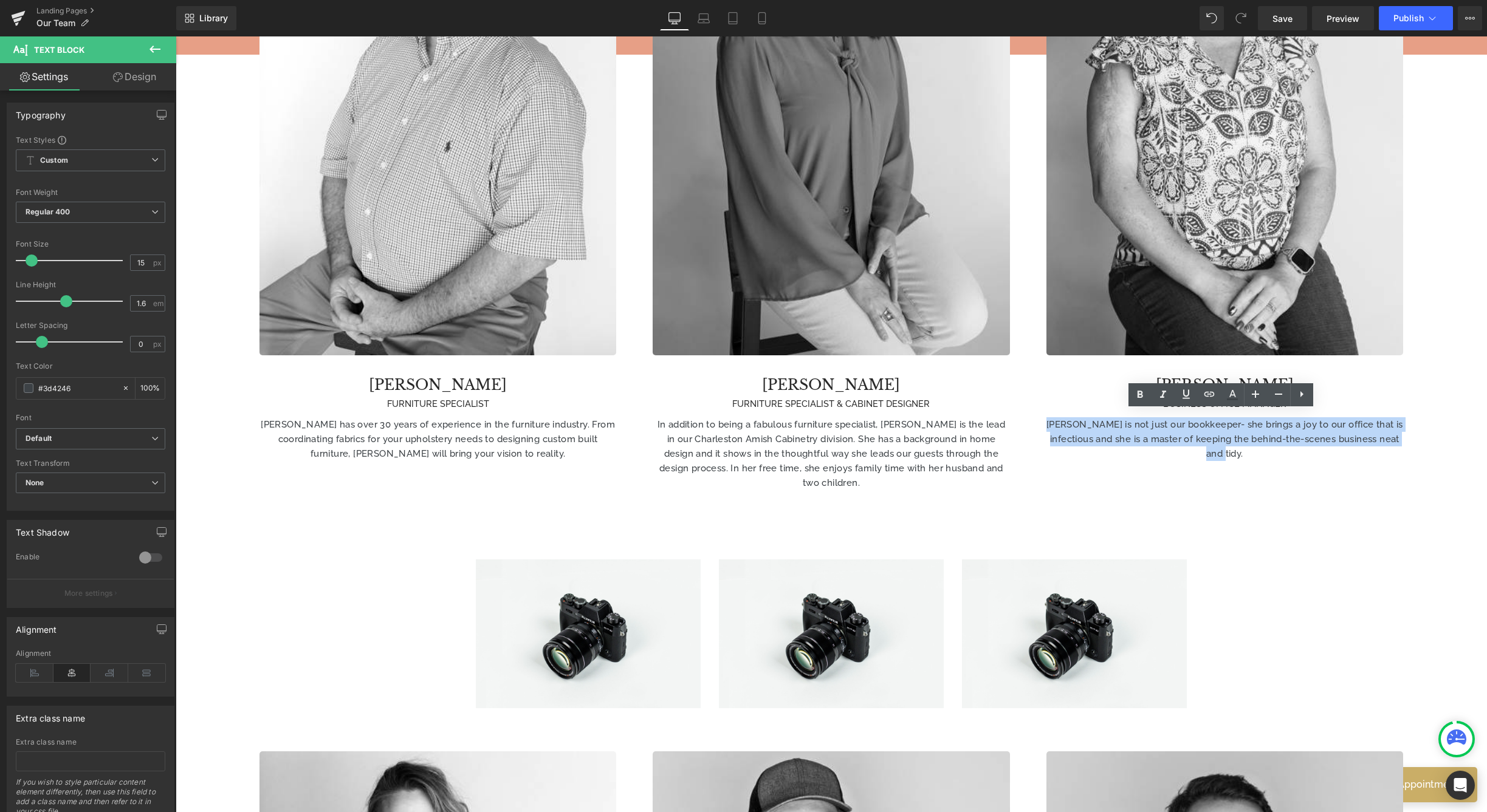
copy p "[PERSON_NAME] is not just our bookkeeper- she brings a joy to our office that i…"
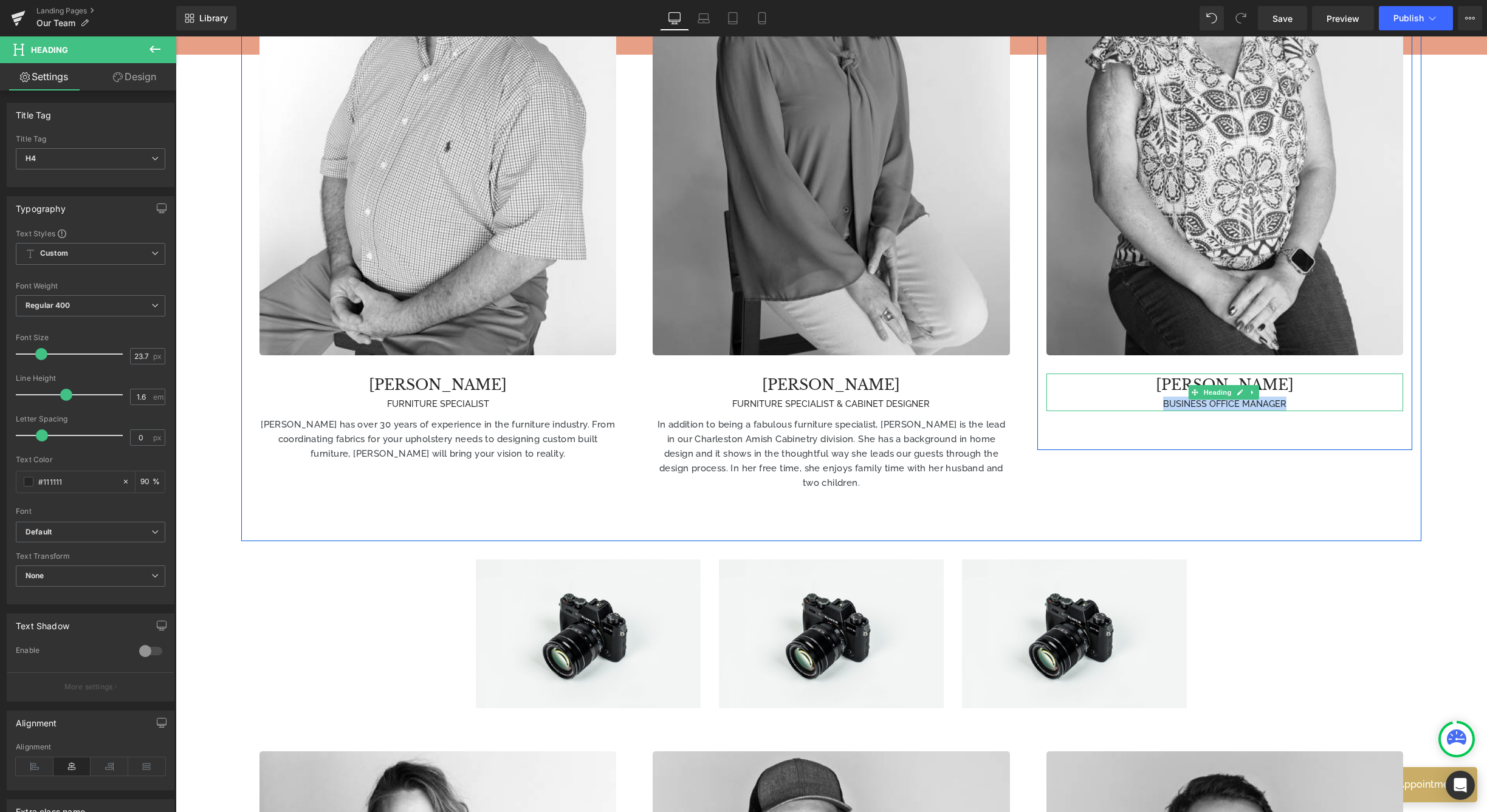
drag, startPoint x: 1288, startPoint y: 398, endPoint x: 1125, endPoint y: 400, distance: 163.0
click at [1125, 400] on div "BUSINESS OFFICE MANAGER" at bounding box center [1224, 403] width 357 height 14
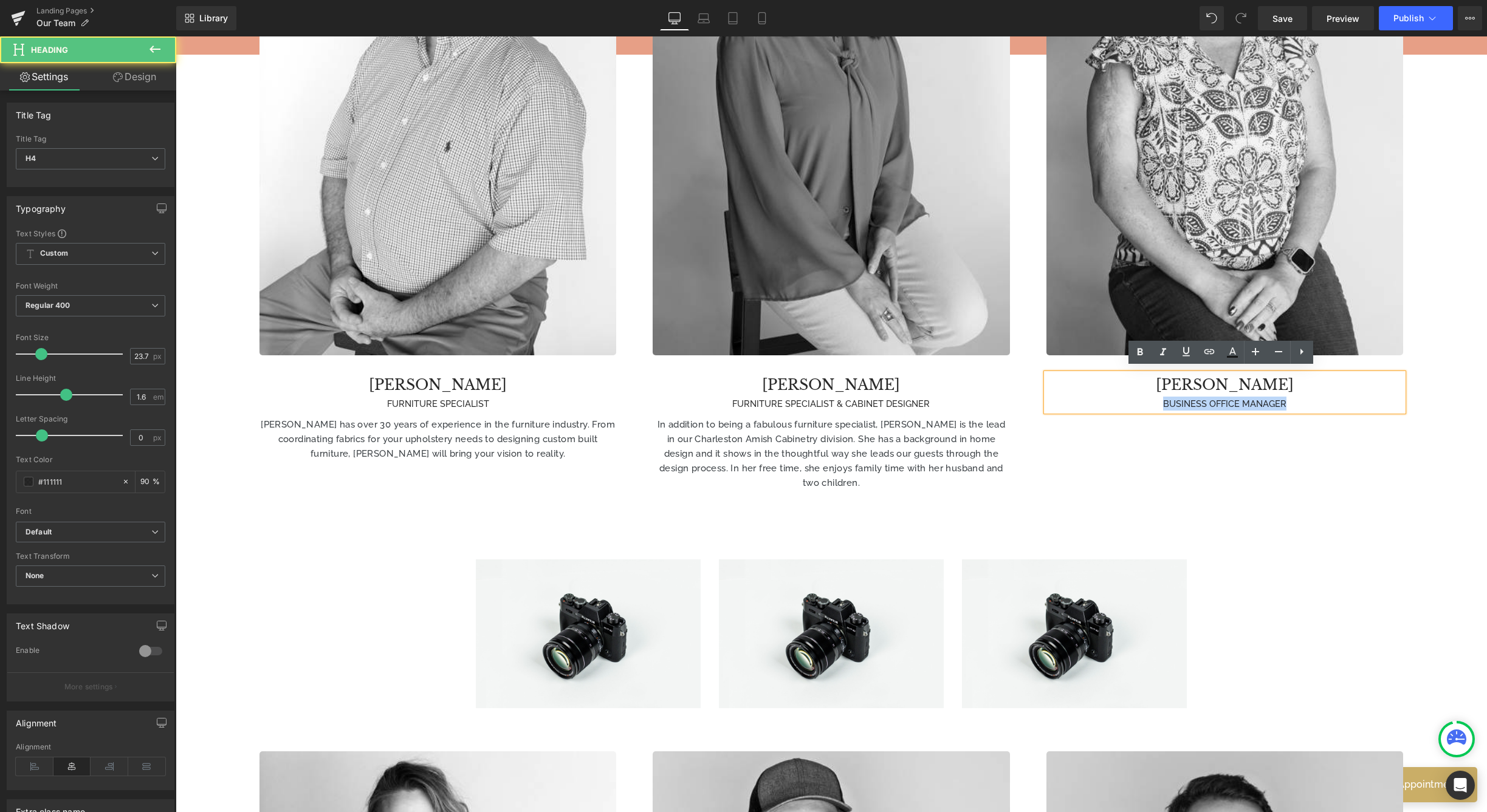
drag, startPoint x: 1273, startPoint y: 377, endPoint x: 1168, endPoint y: 380, distance: 105.0
click at [1168, 380] on h4 "[PERSON_NAME]" at bounding box center [1224, 384] width 357 height 23
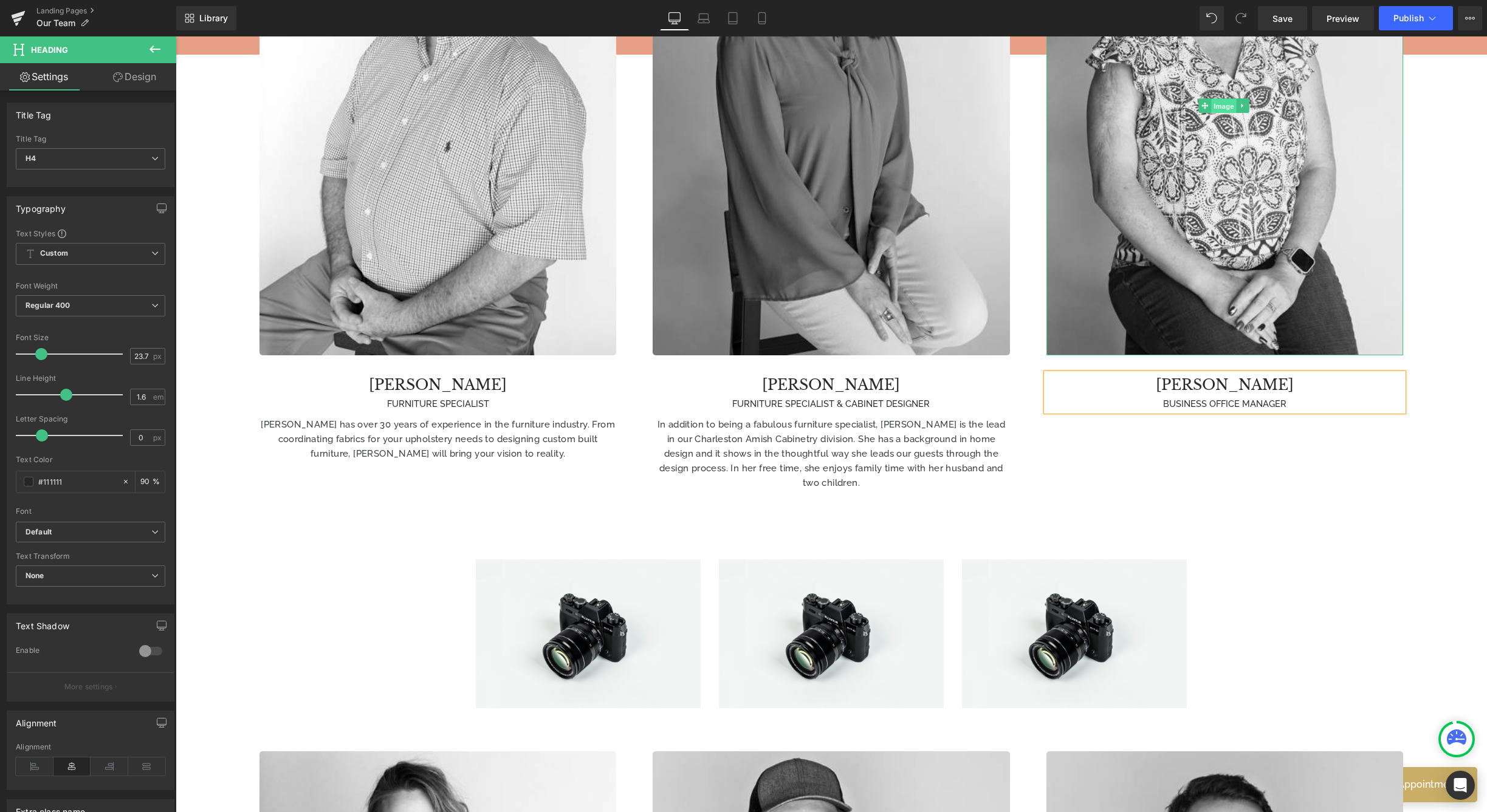
click at [1224, 105] on span "Image" at bounding box center [1223, 106] width 26 height 15
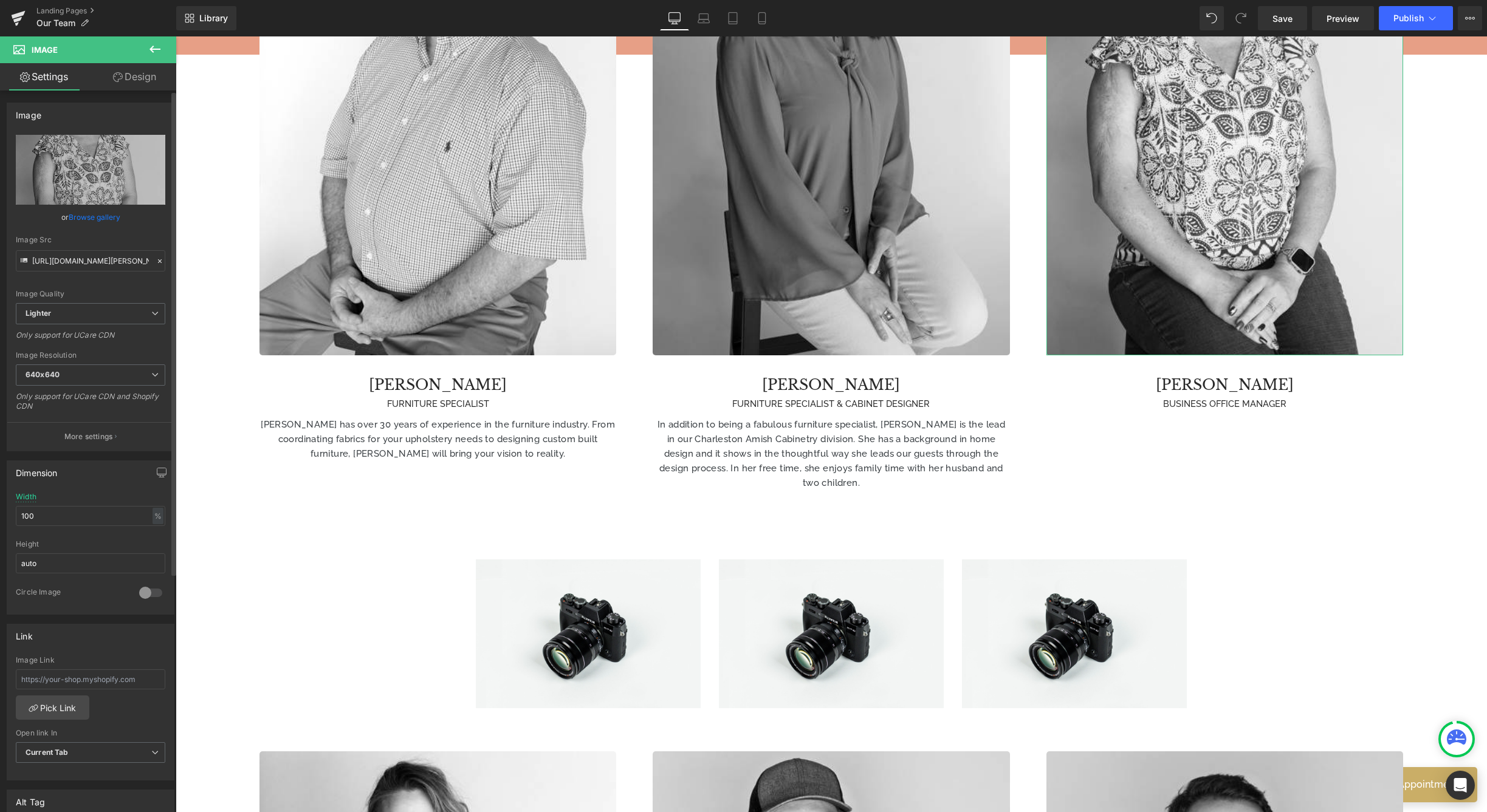
click at [85, 218] on link "Browse gallery" at bounding box center [94, 217] width 52 height 22
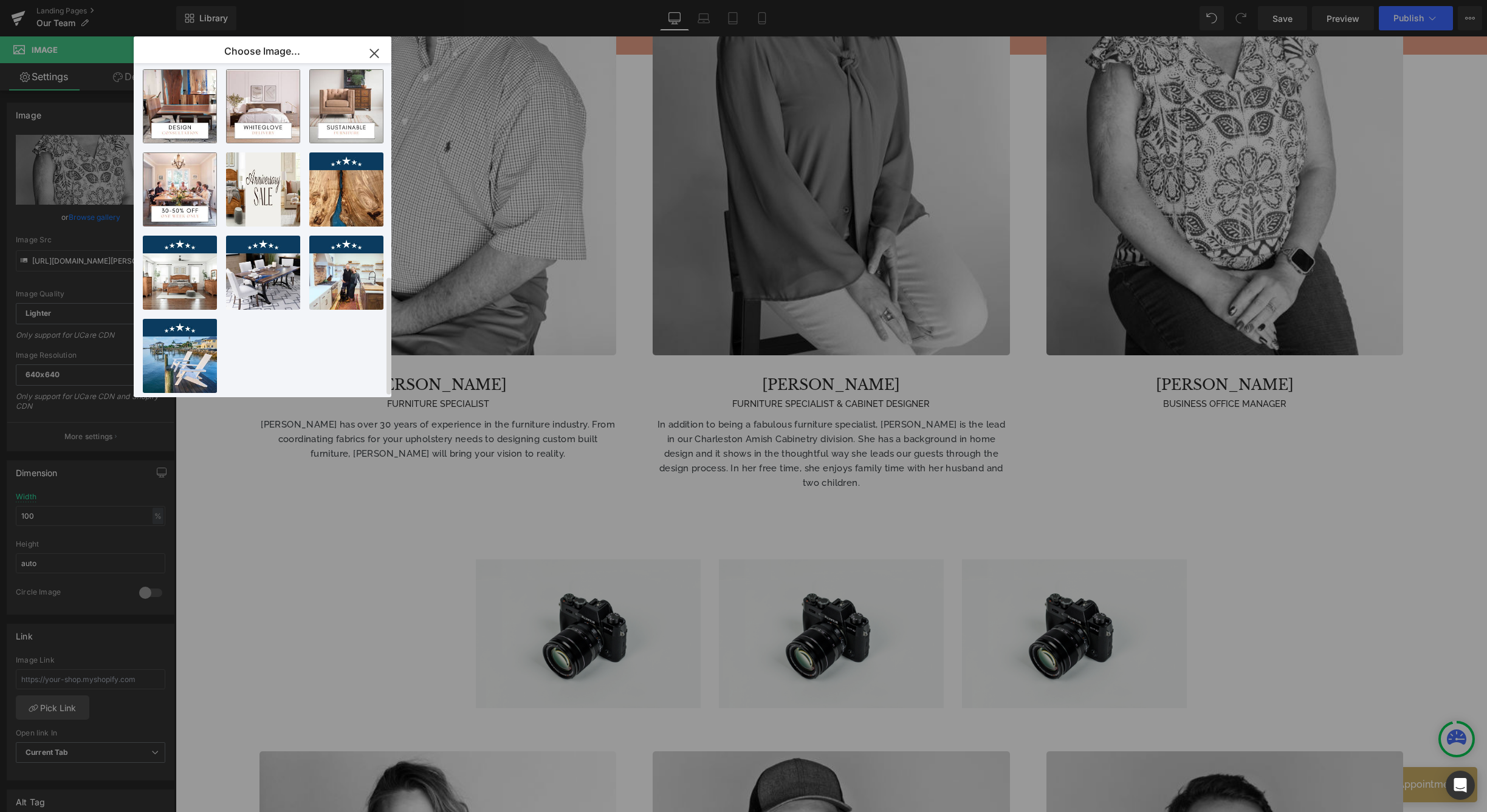
scroll to position [0, 0]
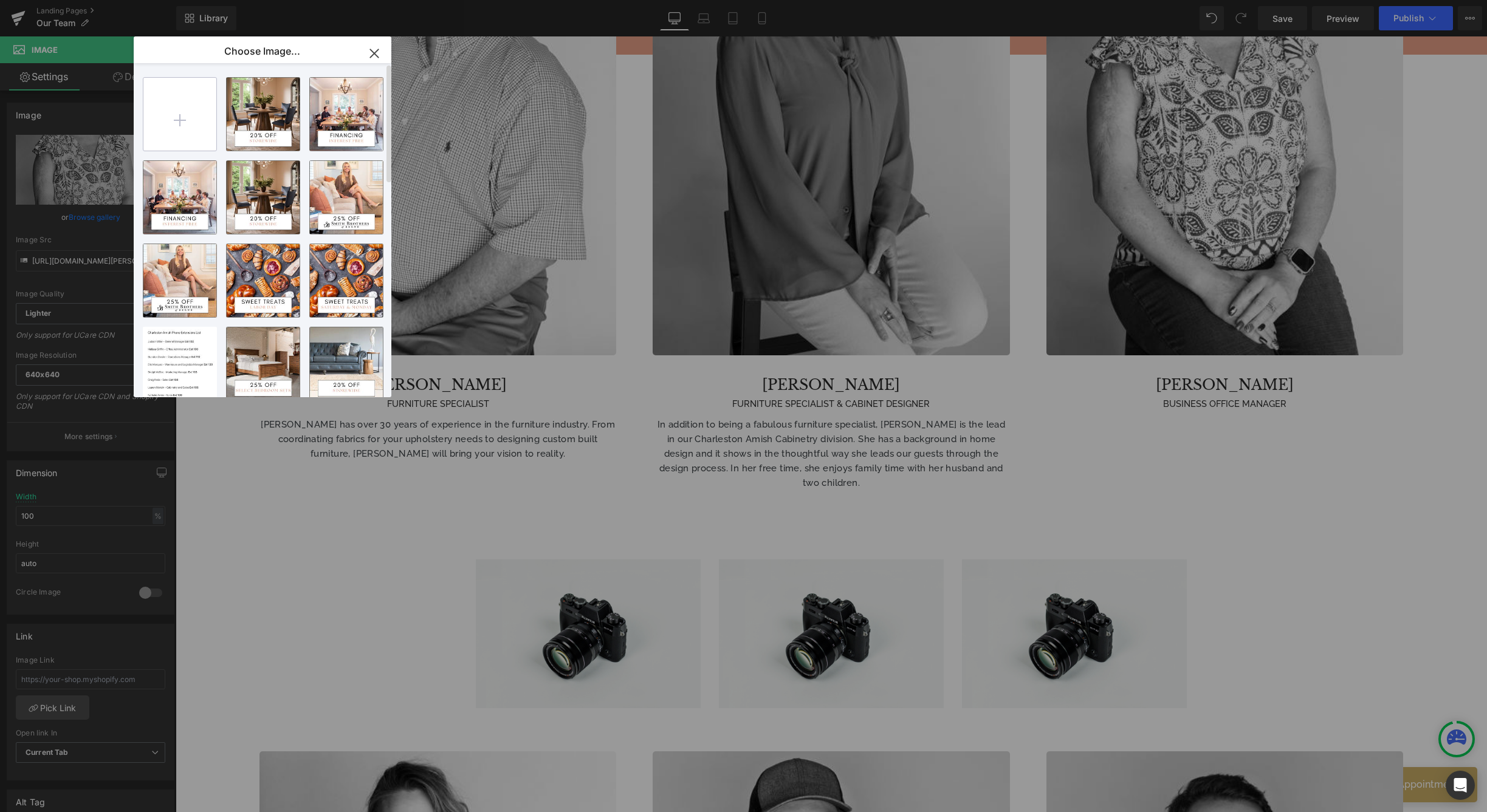
click at [191, 118] on input "file" at bounding box center [180, 114] width 73 height 73
type input "C:\fakepath\782A9753 _Nathalie Edited.jpg"
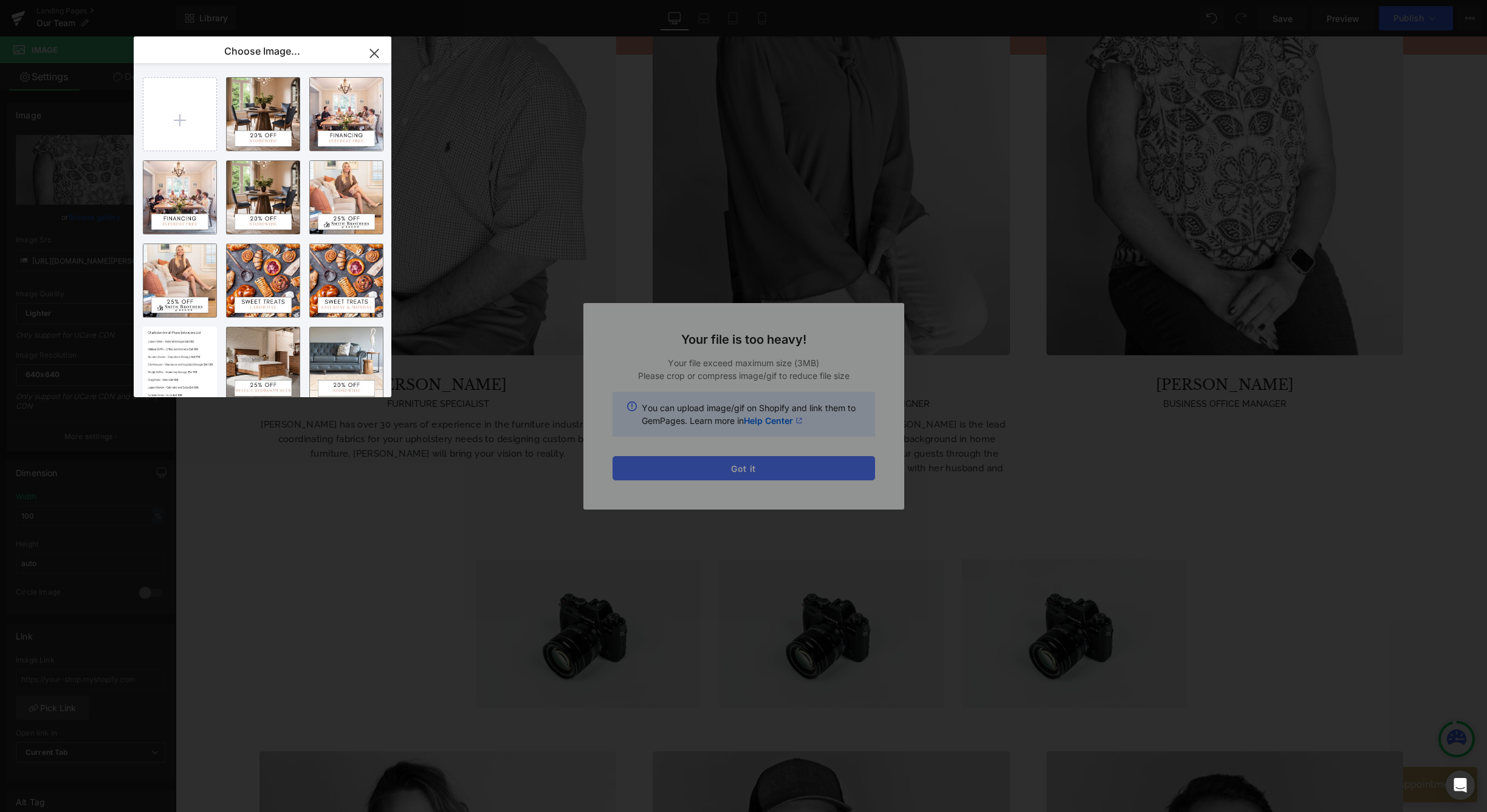
click at [713, 0] on div "Text Color Highlight Color #333333 Edit or remove link: Edit - Unlink - Cancel …" at bounding box center [744, 0] width 1487 height 0
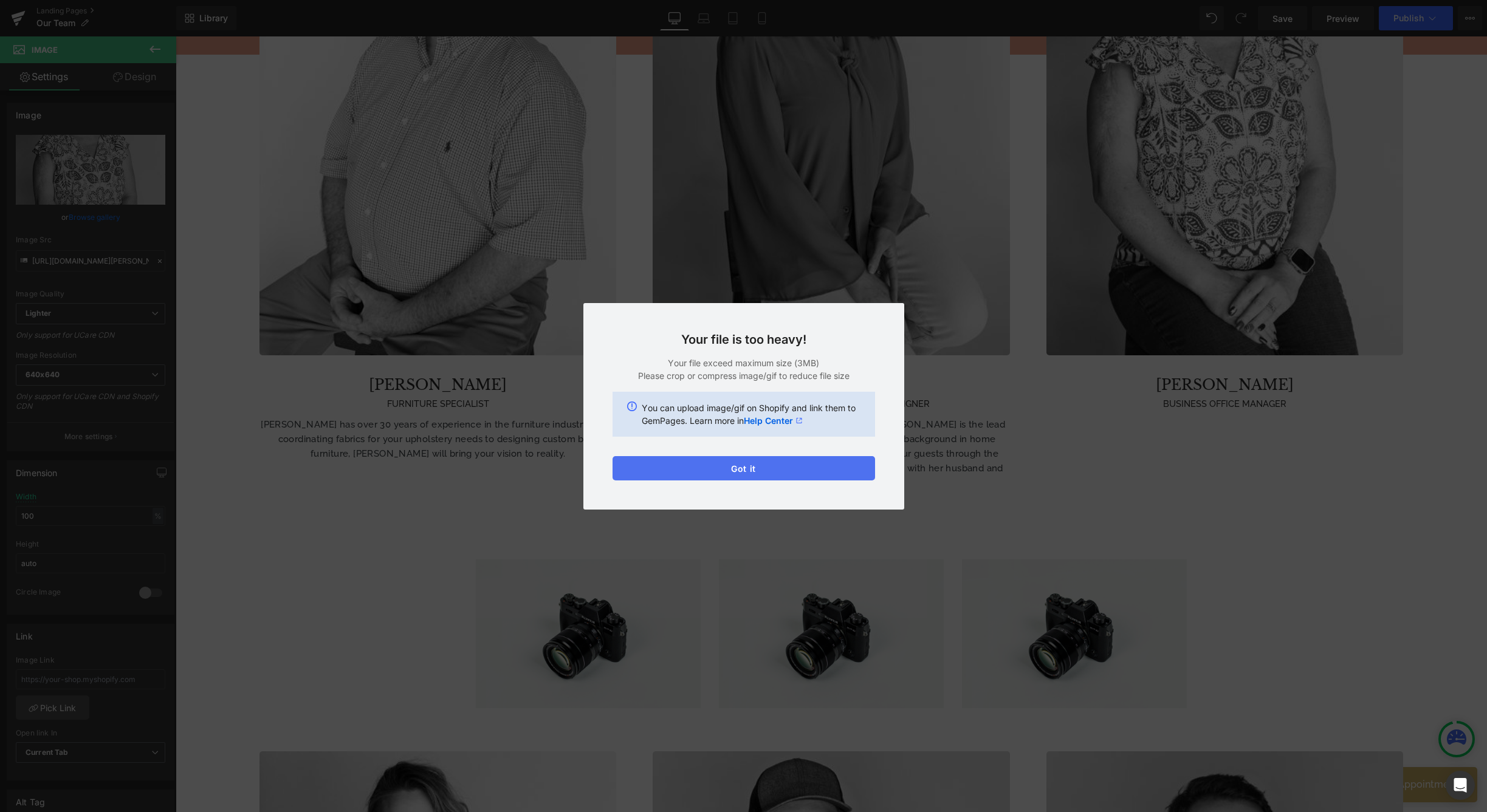
click at [730, 471] on button "Got it" at bounding box center [744, 468] width 263 height 25
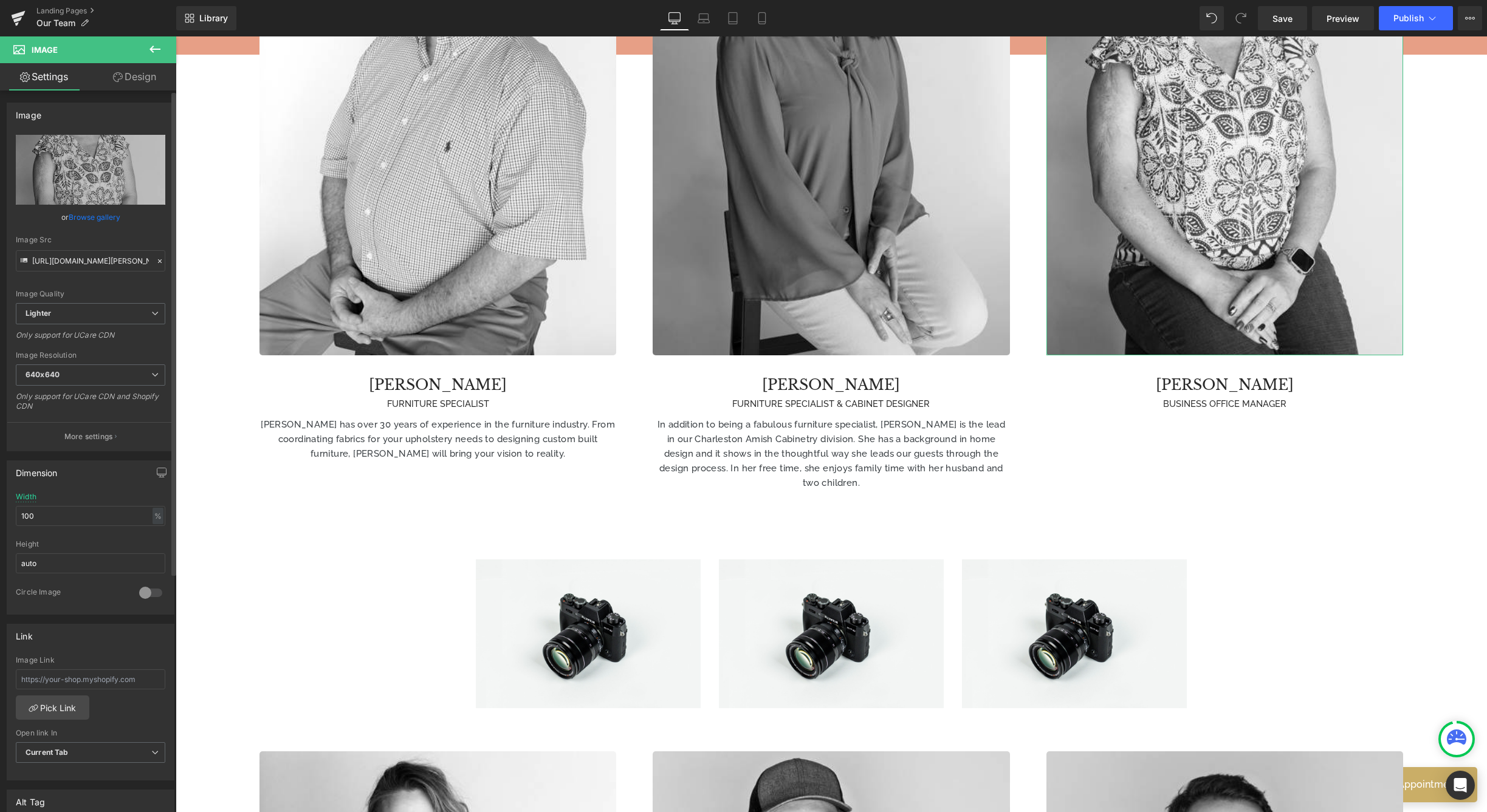
click at [88, 213] on link "Browse gallery" at bounding box center [94, 217] width 52 height 22
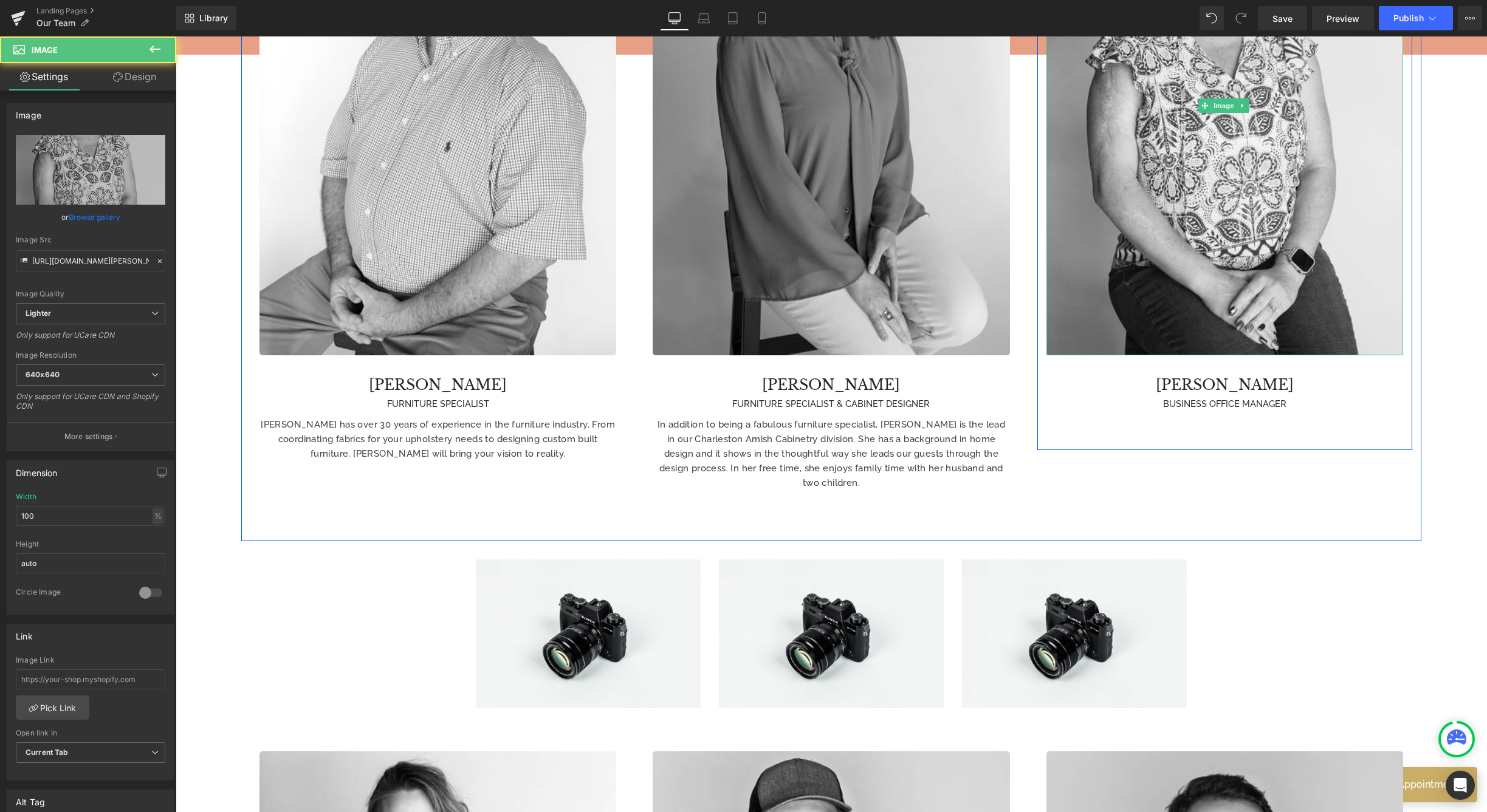
click at [1191, 230] on img at bounding box center [1224, 106] width 357 height 499
click at [1239, 104] on icon at bounding box center [1242, 105] width 7 height 7
click at [1220, 105] on icon at bounding box center [1223, 105] width 7 height 7
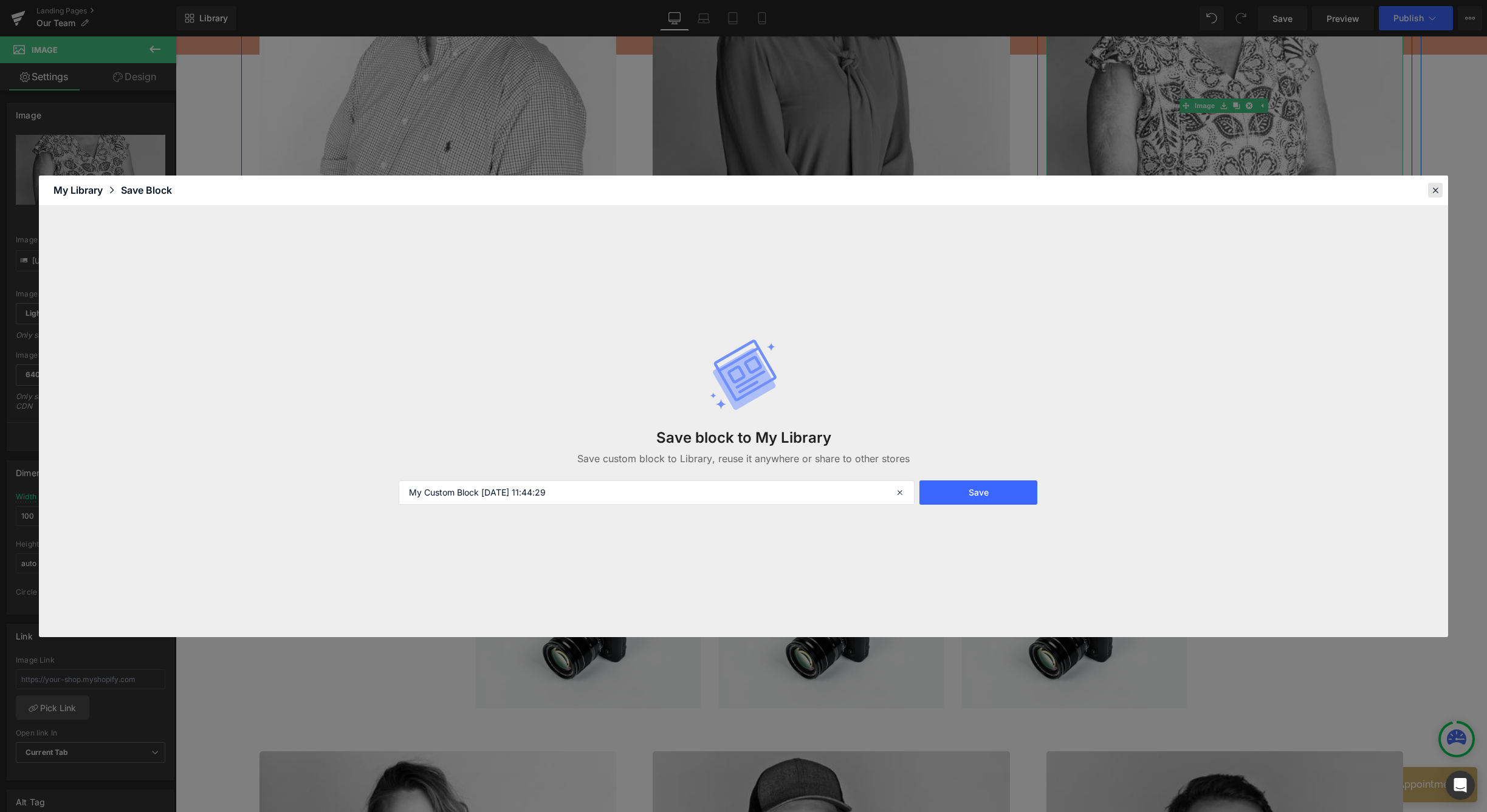
drag, startPoint x: 1435, startPoint y: 191, endPoint x: 1191, endPoint y: 151, distance: 247.3
click at [1435, 191] on icon at bounding box center [1435, 190] width 11 height 11
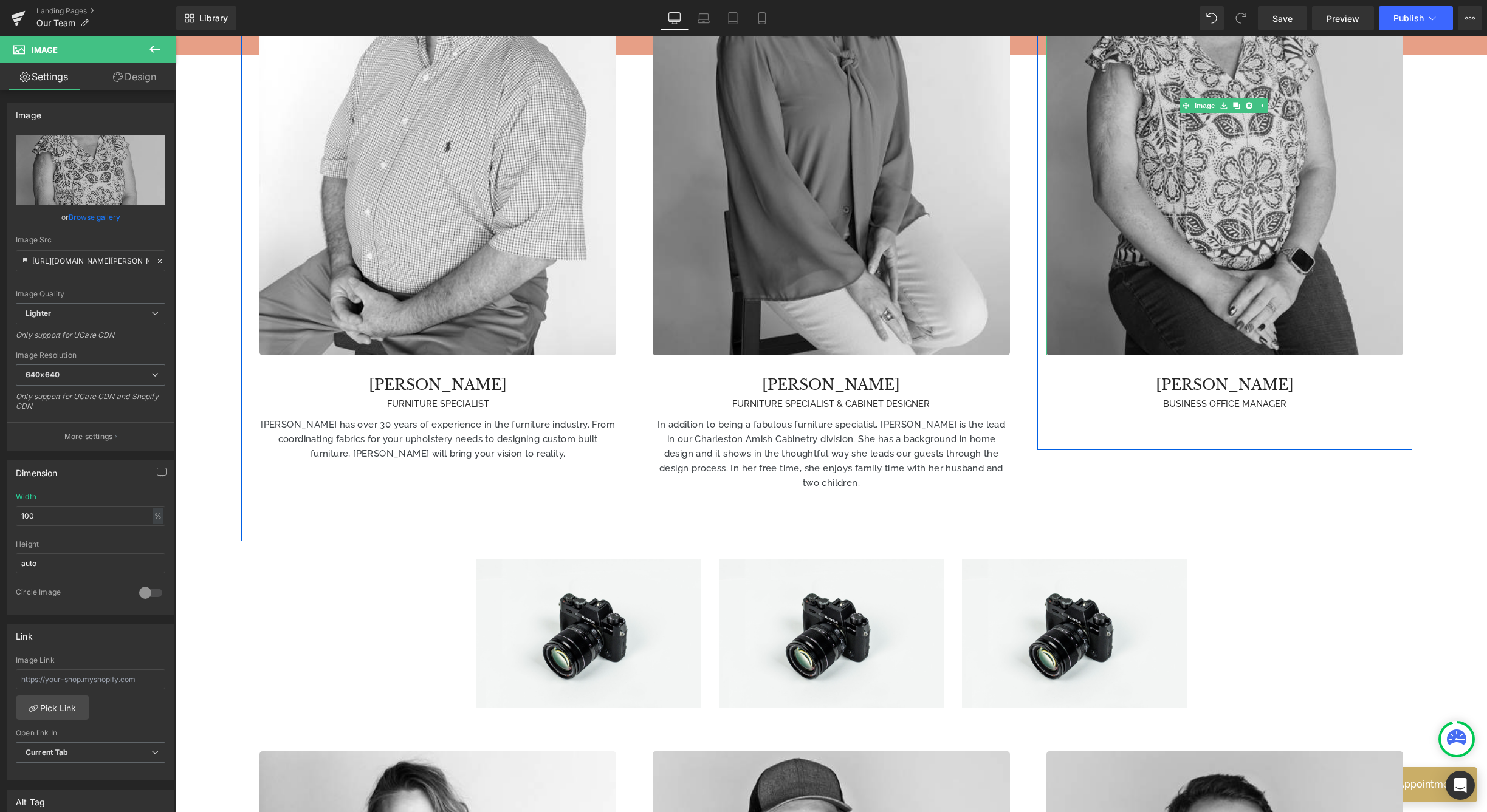
click at [1177, 182] on img at bounding box center [1224, 106] width 357 height 499
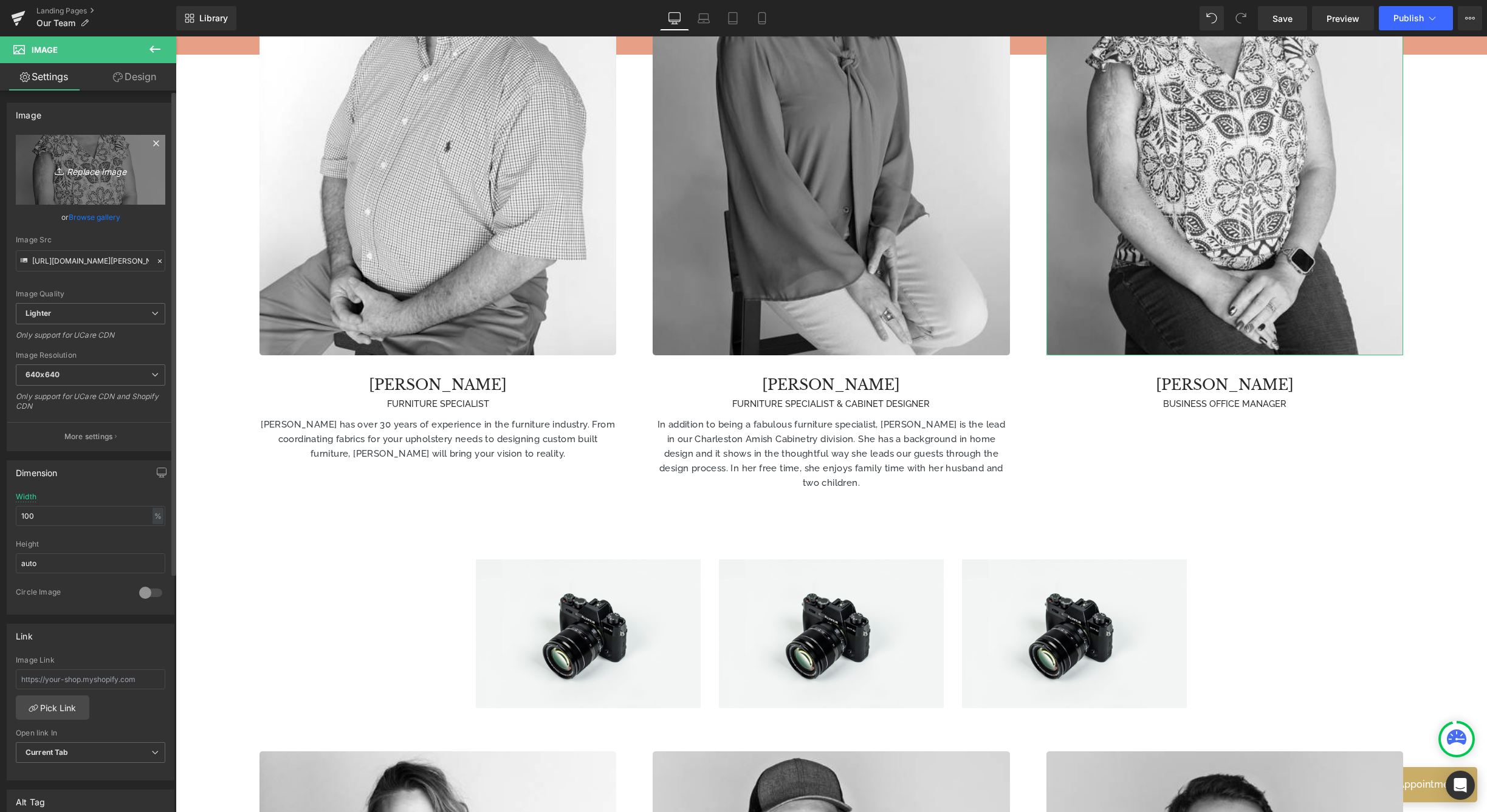
click at [88, 172] on icon "Replace Image" at bounding box center [90, 169] width 97 height 15
